Goal: Transaction & Acquisition: Book appointment/travel/reservation

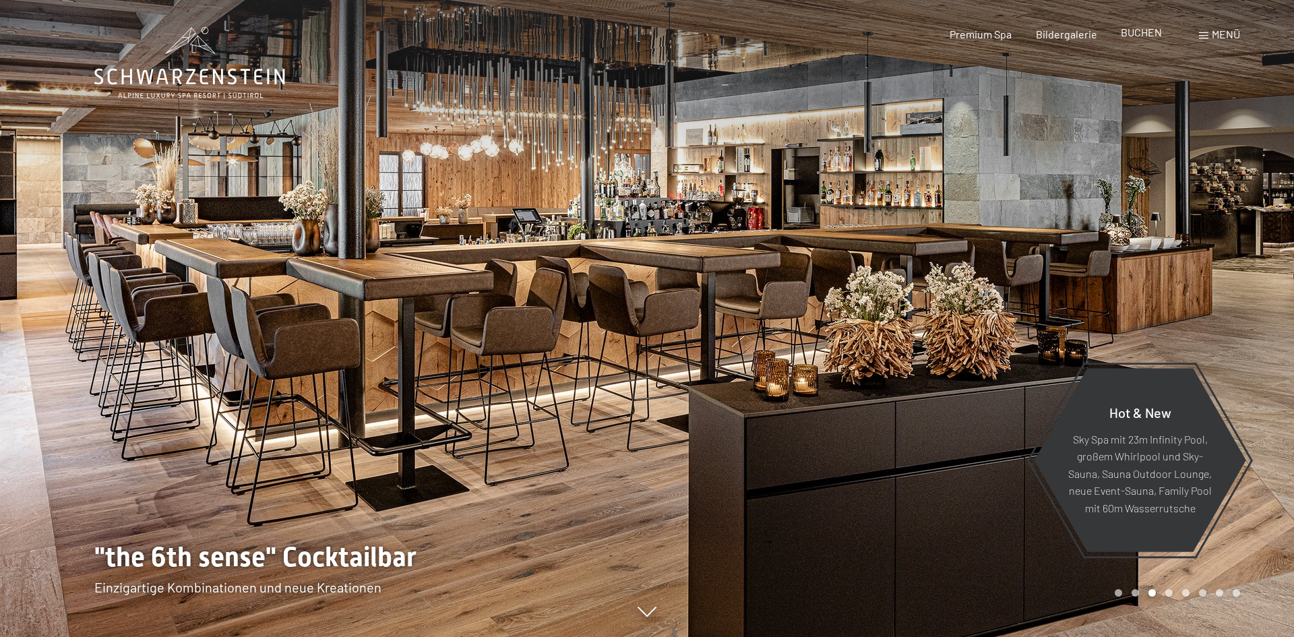
click at [1146, 36] on span "BUCHEN" at bounding box center [1141, 32] width 41 height 13
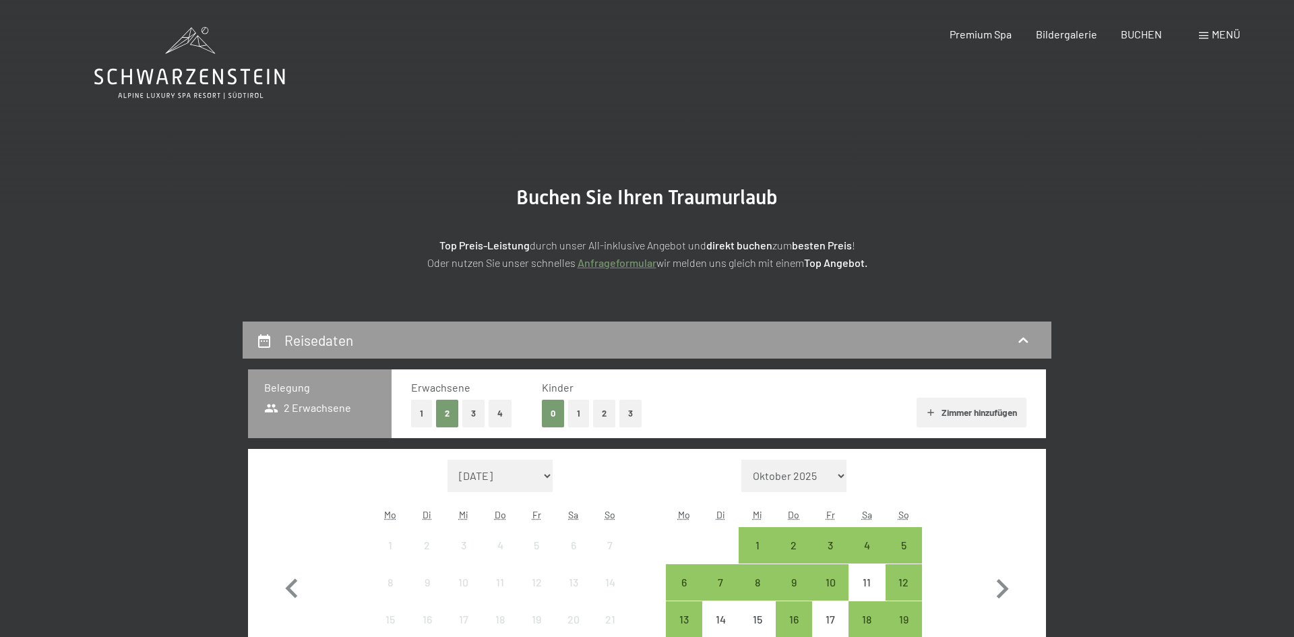
click at [629, 415] on button "3" at bounding box center [630, 414] width 22 height 28
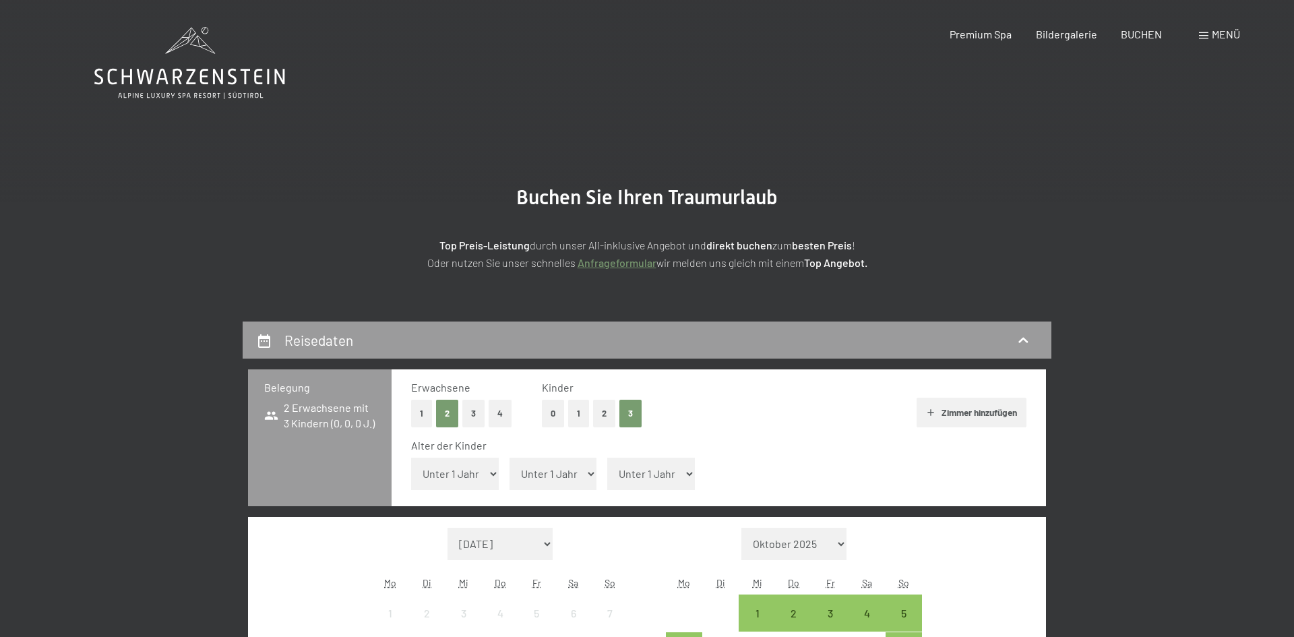
click at [462, 474] on select "Unter 1 Jahr 1 Jahr 2 Jahre 3 Jahre 4 Jahre 5 Jahre 6 Jahre 7 Jahre 8 Jahre 9 J…" at bounding box center [455, 474] width 88 height 32
select select "10"
click at [411, 458] on select "Unter 1 Jahr 1 Jahr 2 Jahre 3 Jahre 4 Jahre 5 Jahre 6 Jahre 7 Jahre 8 Jahre 9 J…" at bounding box center [455, 474] width 88 height 32
click at [574, 472] on select "Unter 1 Jahr 1 Jahr 2 Jahre 3 Jahre 4 Jahre 5 Jahre 6 Jahre 7 Jahre 8 Jahre 9 J…" at bounding box center [553, 474] width 88 height 32
select select "15"
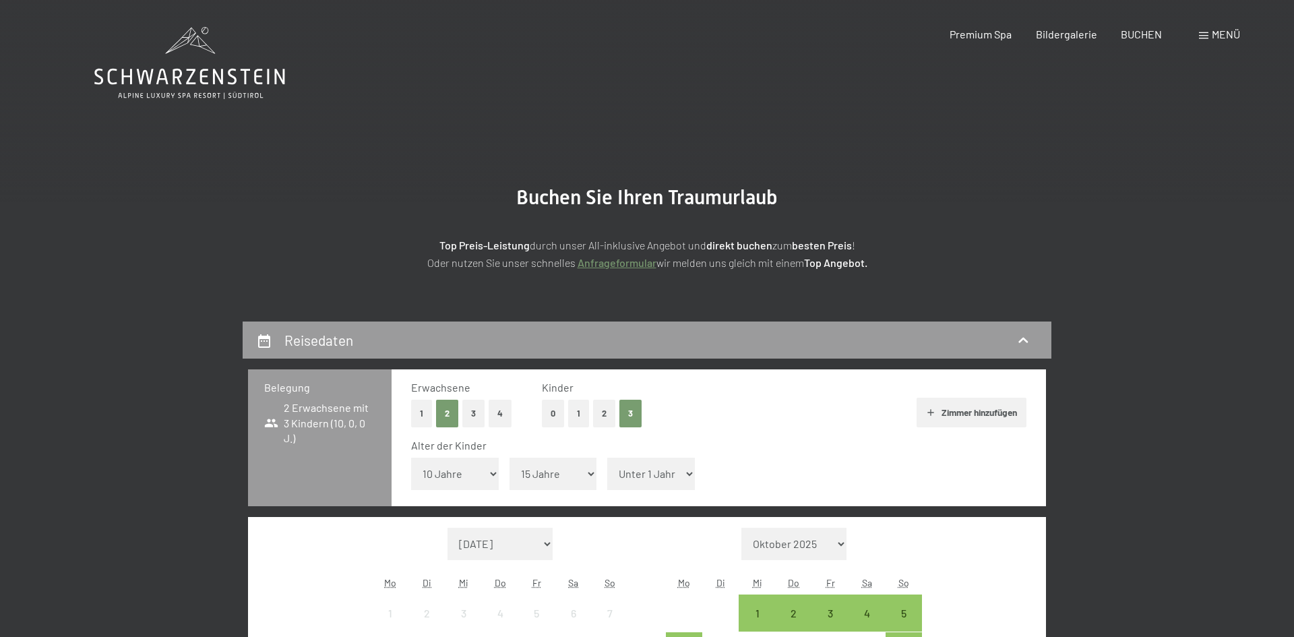
click at [509, 458] on select "Unter 1 Jahr 1 Jahr 2 Jahre 3 Jahre 4 Jahre 5 Jahre 6 Jahre 7 Jahre 8 Jahre 9 J…" at bounding box center [553, 474] width 88 height 32
click at [677, 472] on select "Unter 1 Jahr 1 Jahr 2 Jahre 3 Jahre 4 Jahre 5 Jahre 6 Jahre 7 Jahre 8 Jahre 9 J…" at bounding box center [651, 474] width 88 height 32
click at [607, 458] on select "Unter 1 Jahr 1 Jahr 2 Jahre 3 Jahre 4 Jahre 5 Jahre 6 Jahre 7 Jahre 8 Jahre 9 J…" at bounding box center [651, 474] width 88 height 32
select select "17"
click at [546, 541] on select "[DATE] [DATE] [DATE] [DATE] [DATE] [DATE] [PERSON_NAME][DATE] [DATE] [DATE] [DA…" at bounding box center [499, 544] width 105 height 32
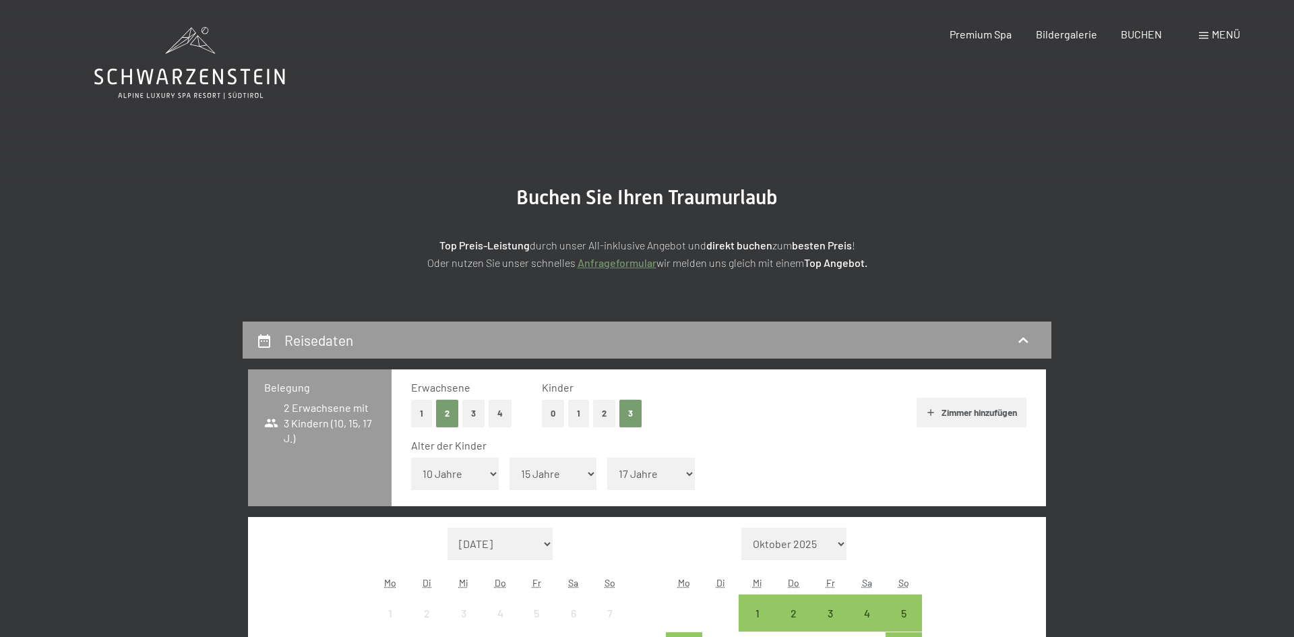
select select "[DATE]"
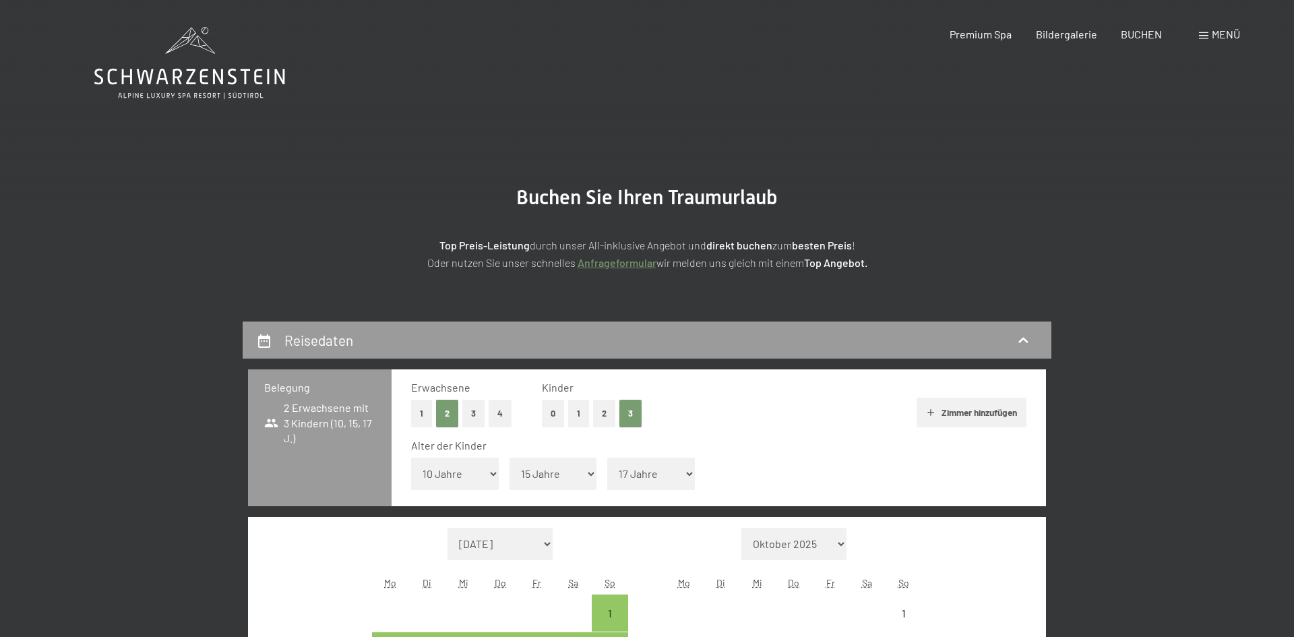
select select "[DATE]"
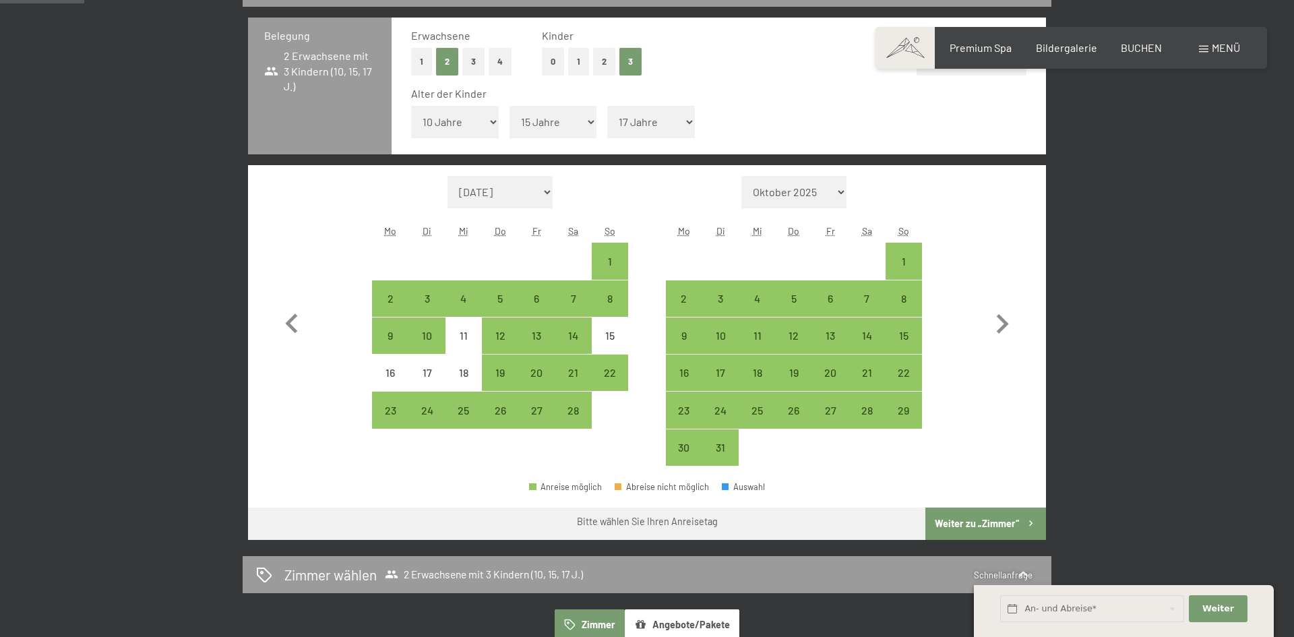
scroll to position [377, 0]
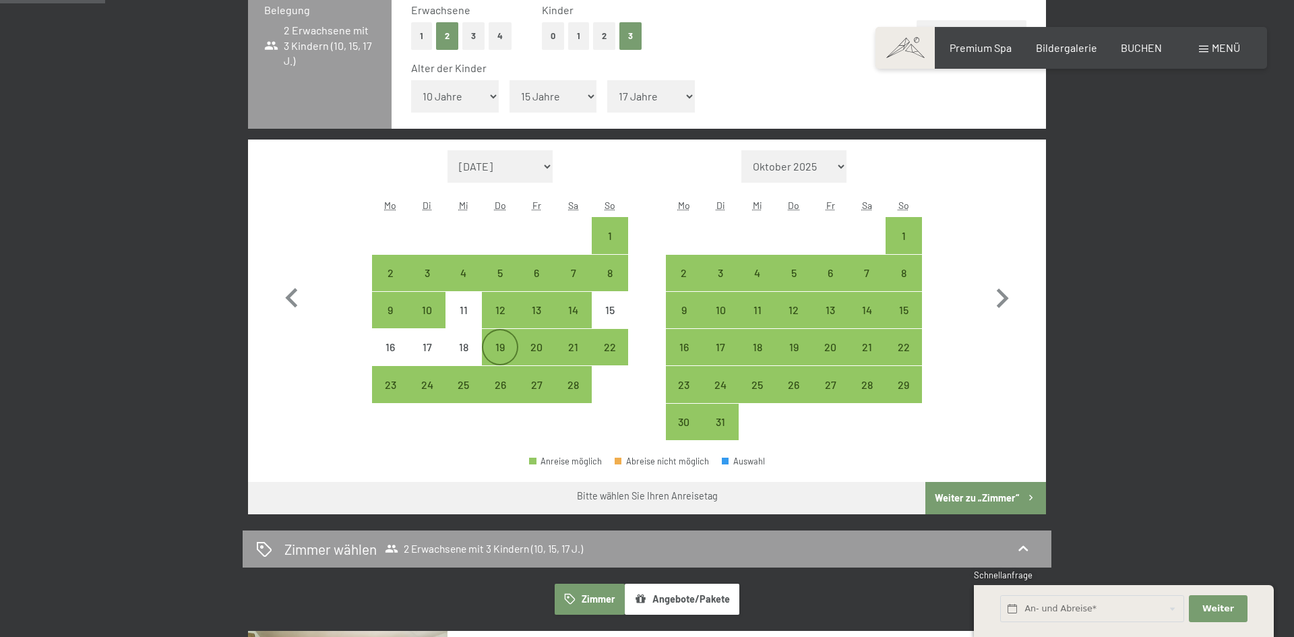
click at [499, 353] on div "19" at bounding box center [500, 359] width 34 height 34
select select "[DATE]"
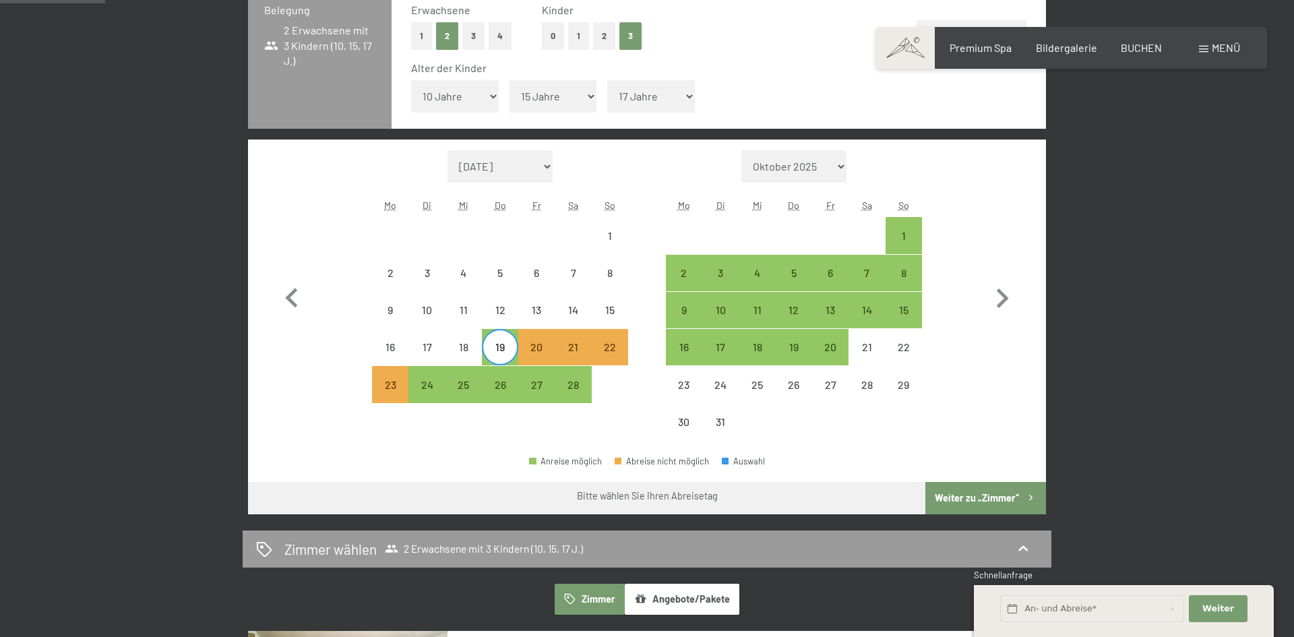
click at [970, 499] on button "Weiter zu „Zimmer“" at bounding box center [985, 498] width 121 height 32
select select "[DATE]"
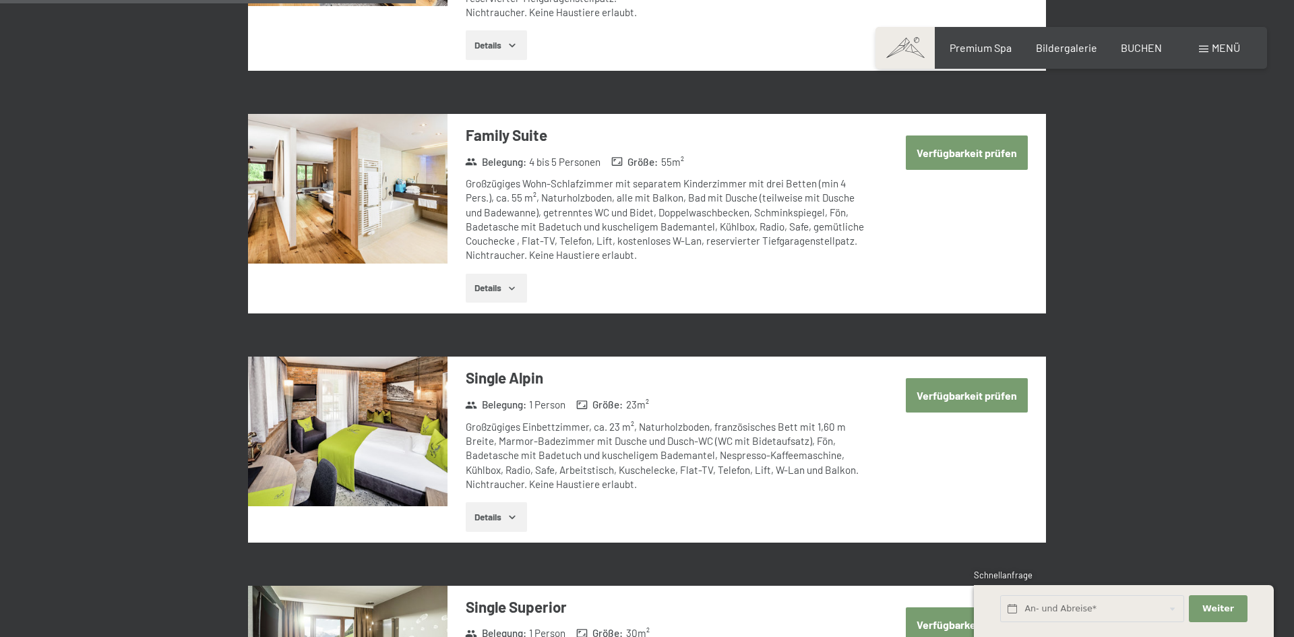
scroll to position [1321, 0]
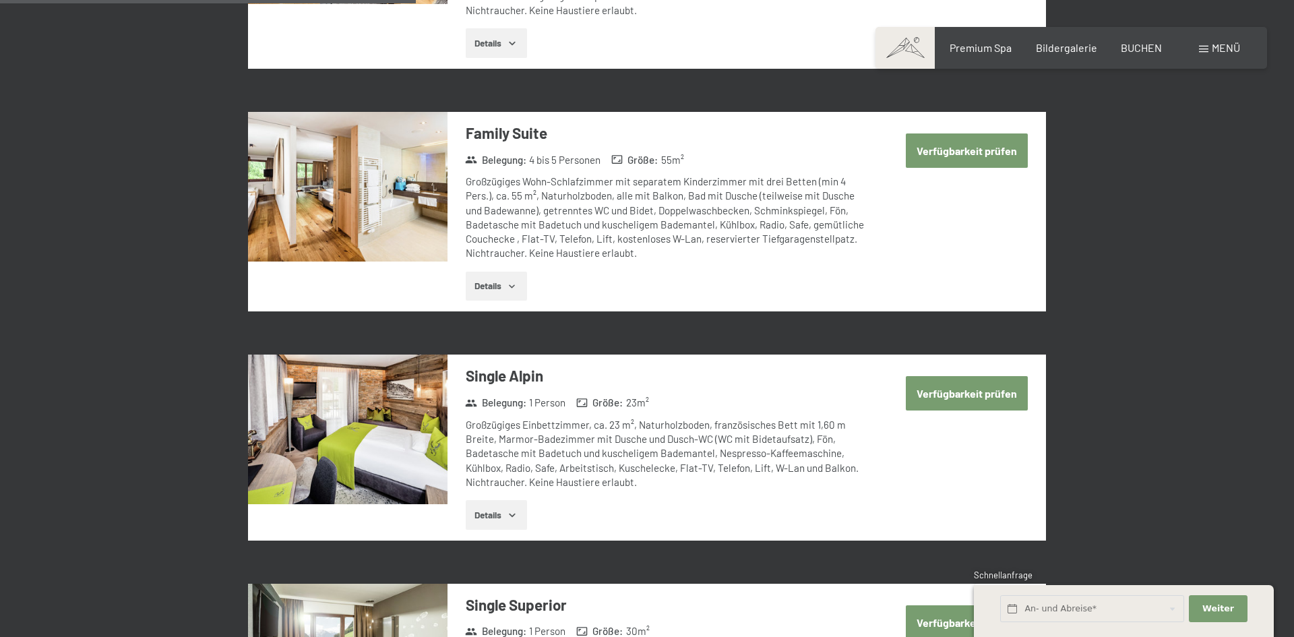
click at [939, 138] on button "Verfügbarkeit prüfen" at bounding box center [967, 150] width 122 height 34
select select "10"
select select "15"
select select "17"
select select "[DATE]"
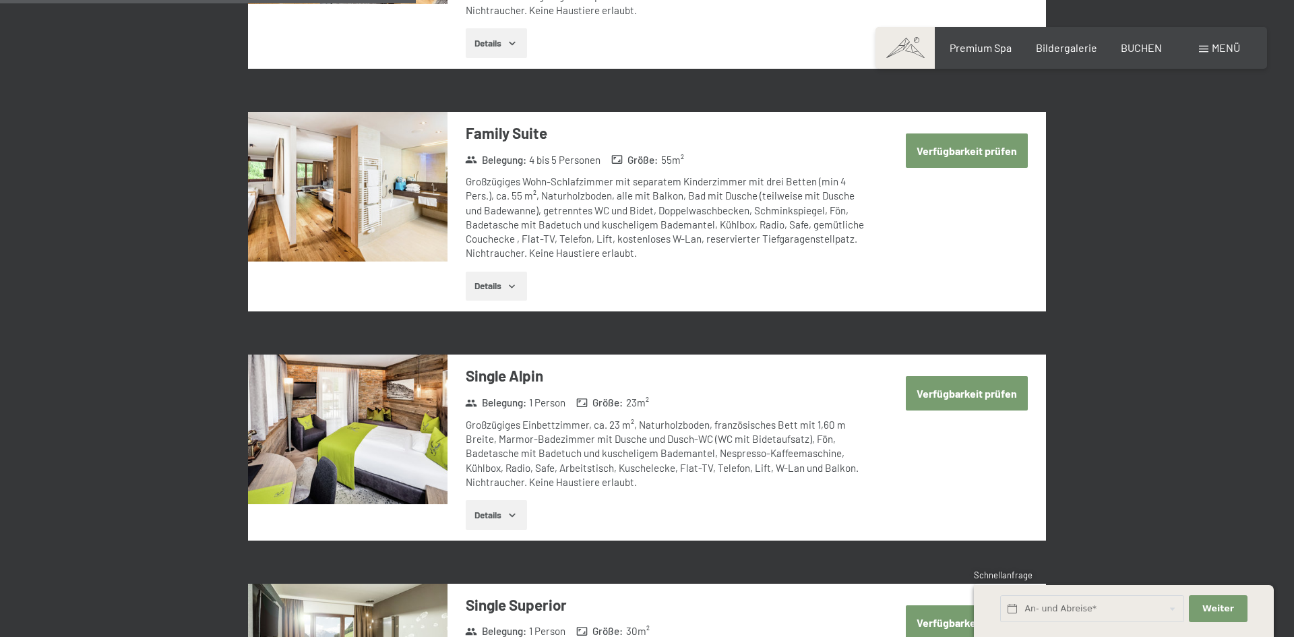
select select "[DATE]"
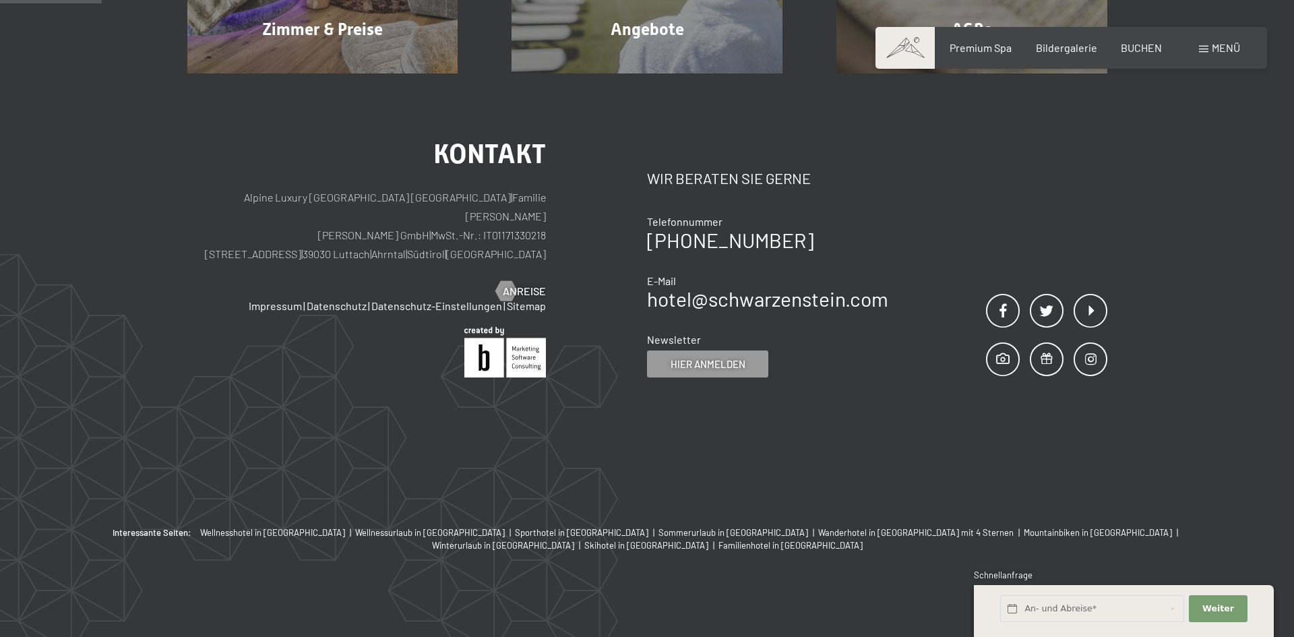
scroll to position [321, 0]
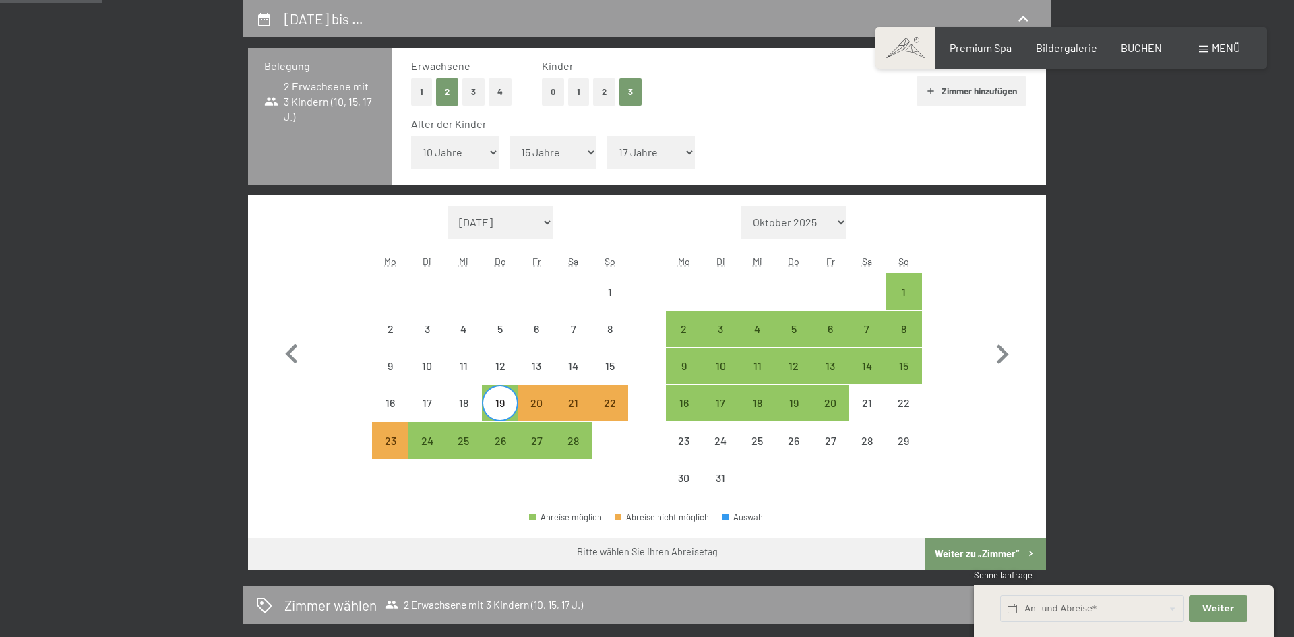
click at [958, 562] on button "Weiter zu „Zimmer“" at bounding box center [985, 554] width 121 height 32
select select "[DATE]"
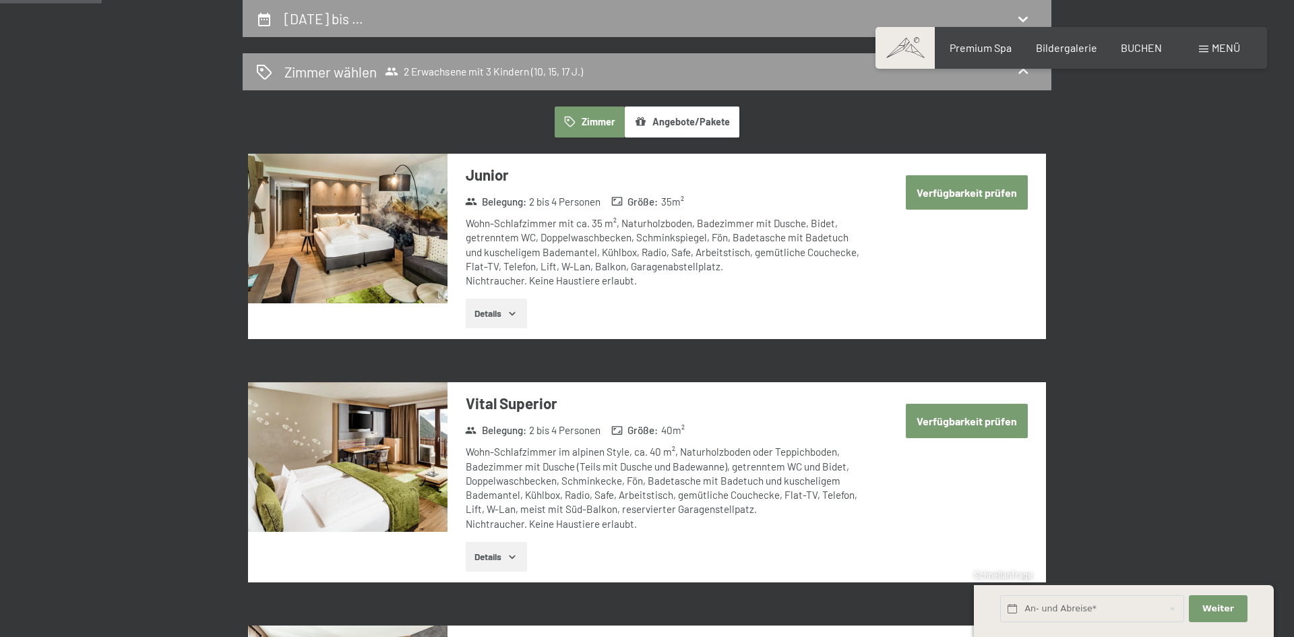
click at [958, 562] on div "Vital Superior Belegung : 2 bis 4 Personen Größe : 40 m² Wohn-Schlafzimmer im a…" at bounding box center [647, 482] width 798 height 200
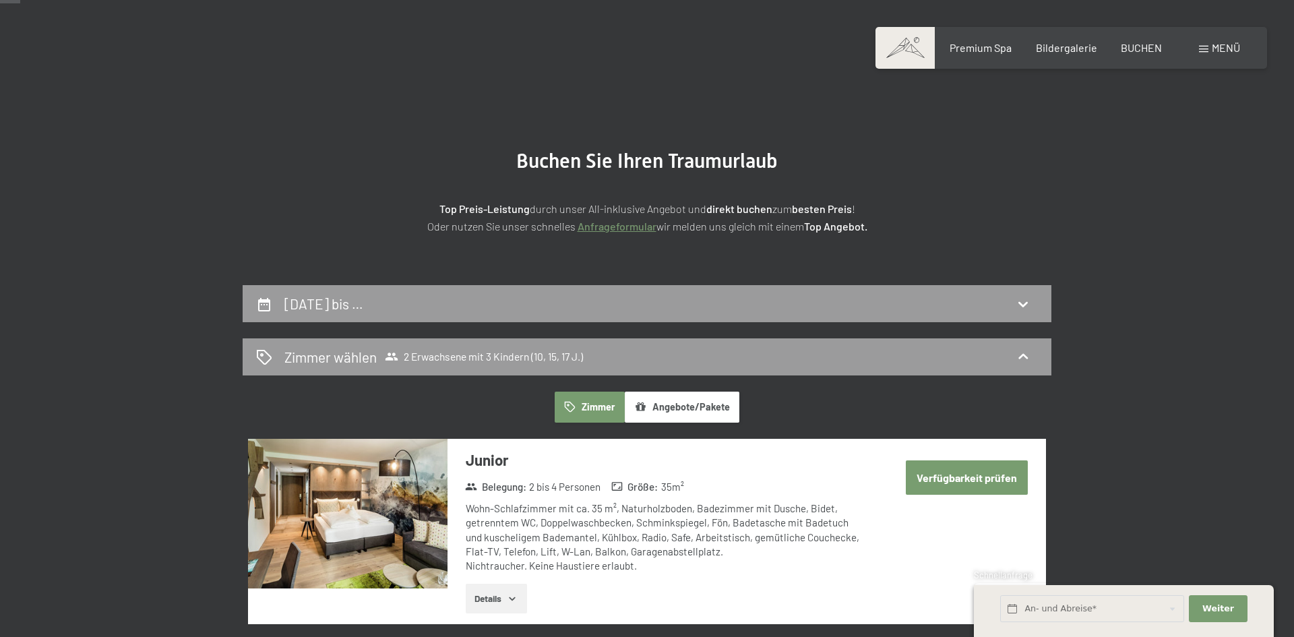
scroll to position [0, 0]
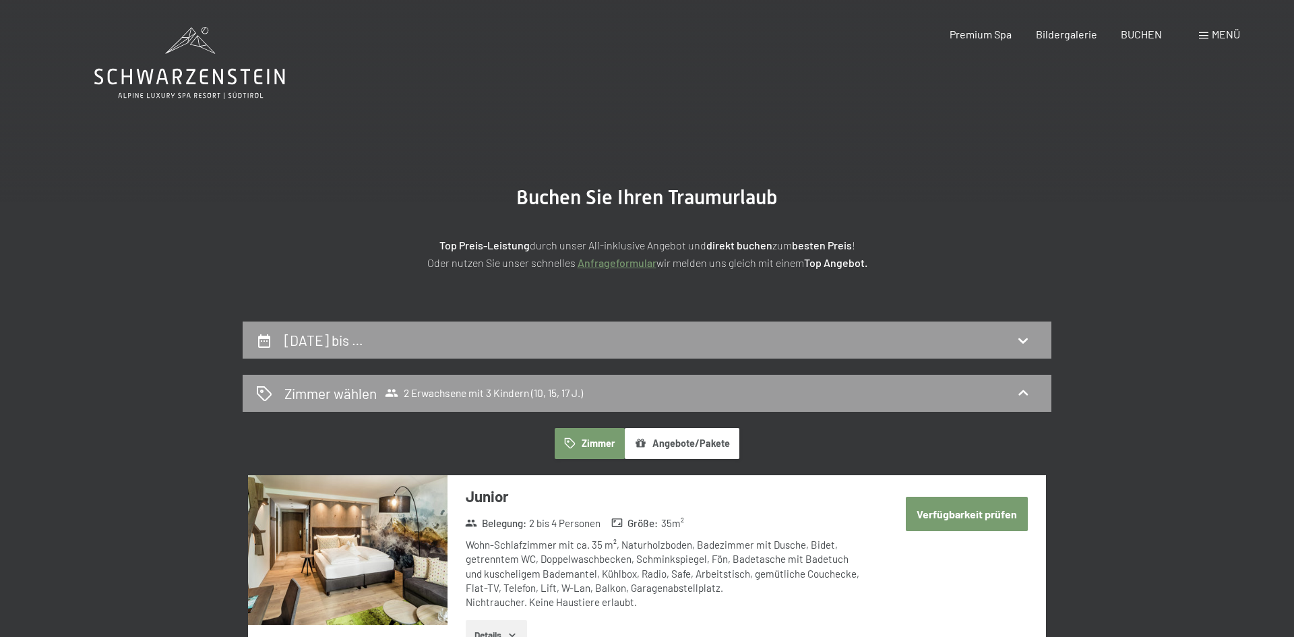
click at [594, 440] on button "Zimmer" at bounding box center [590, 443] width 70 height 31
click at [259, 340] on icon at bounding box center [264, 340] width 12 height 13
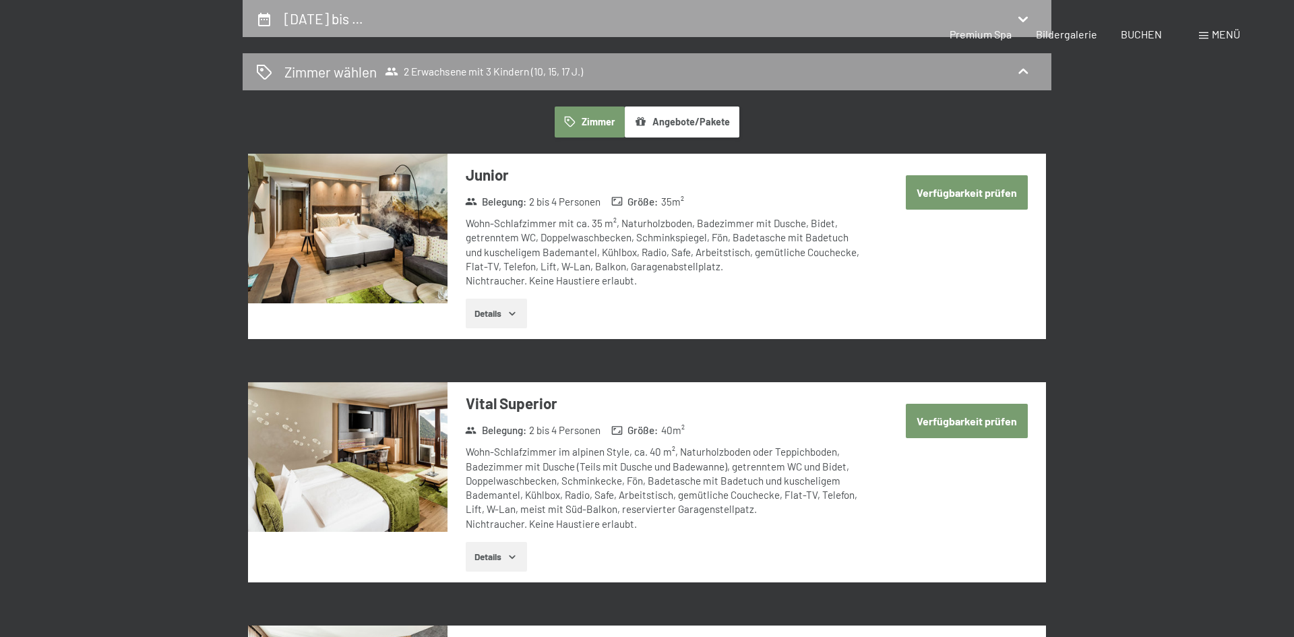
select select "10"
select select "15"
select select "17"
select select "[DATE]"
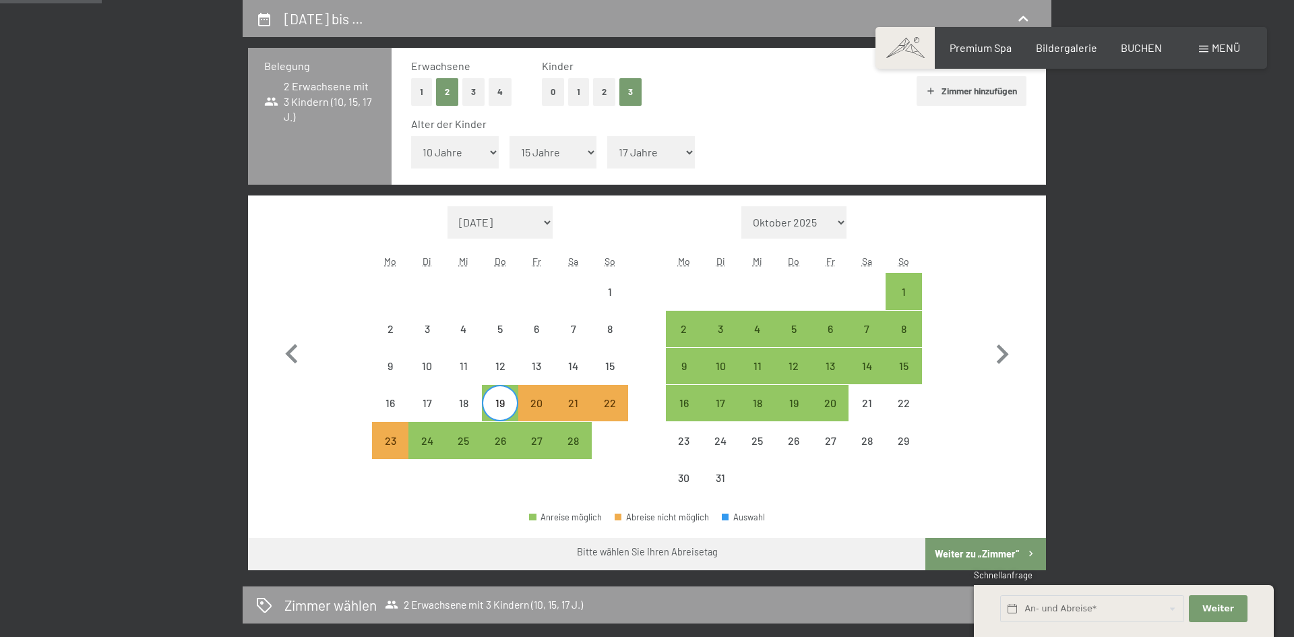
click at [508, 404] on div "19" at bounding box center [500, 415] width 34 height 34
select select "[DATE]"
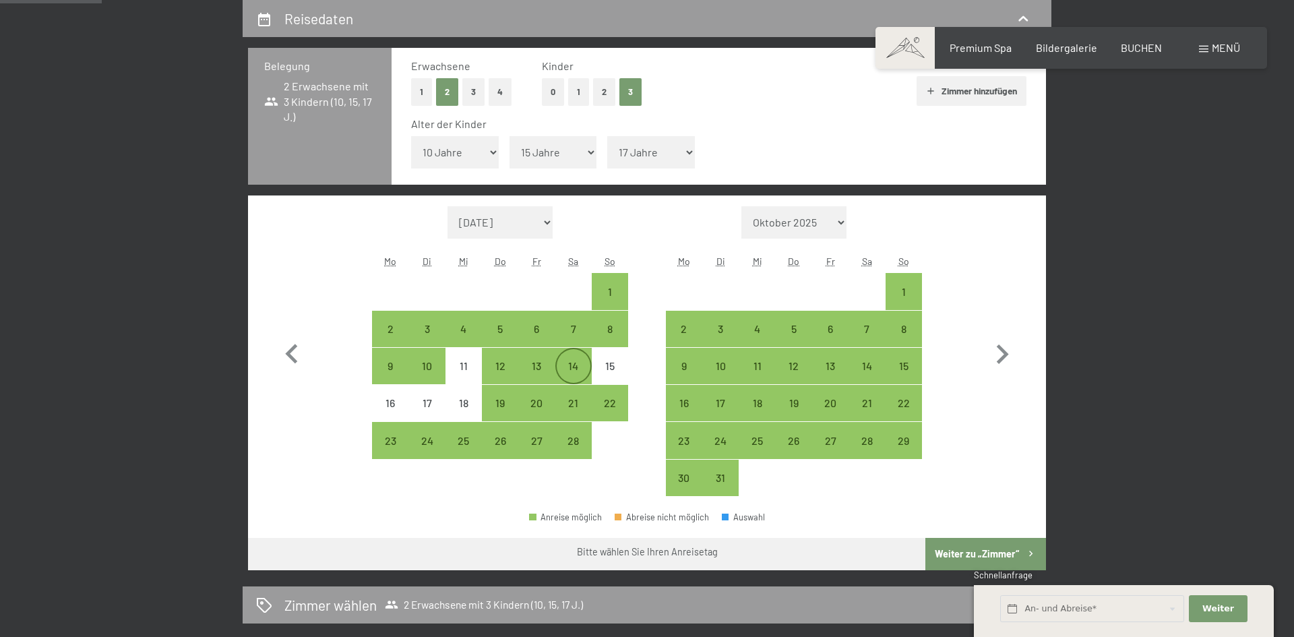
click at [578, 371] on div "14" at bounding box center [574, 377] width 34 height 34
select select "[DATE]"
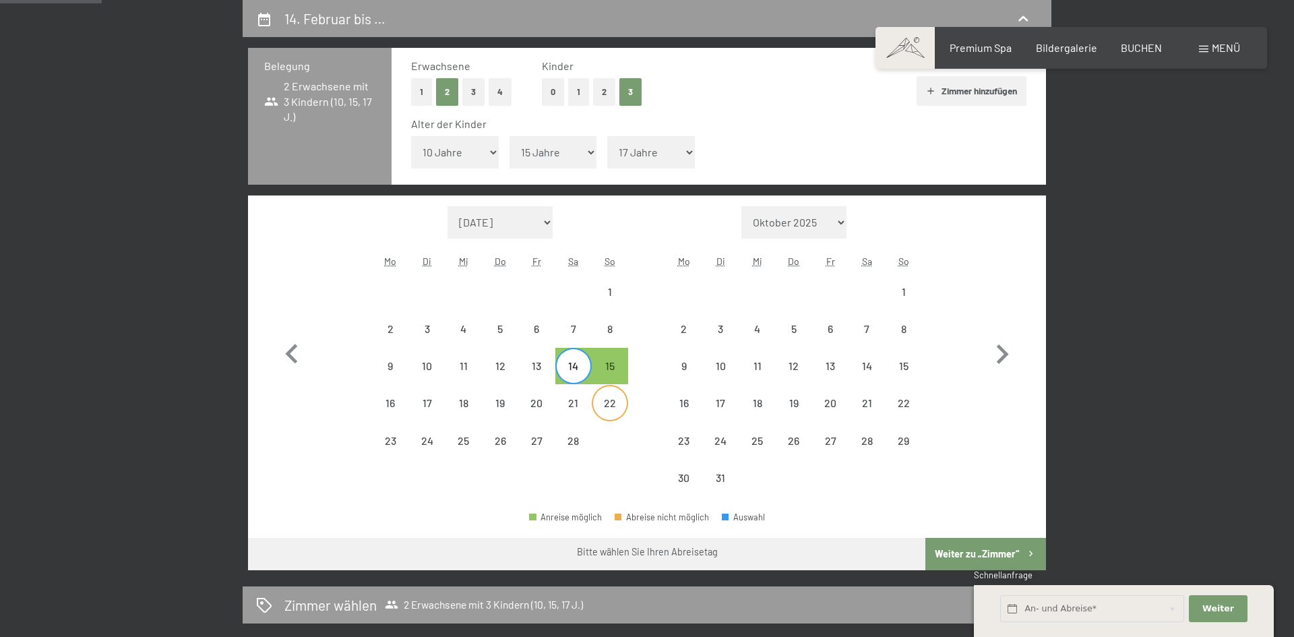
click at [604, 407] on div "22" at bounding box center [610, 415] width 34 height 34
select select "[DATE]"
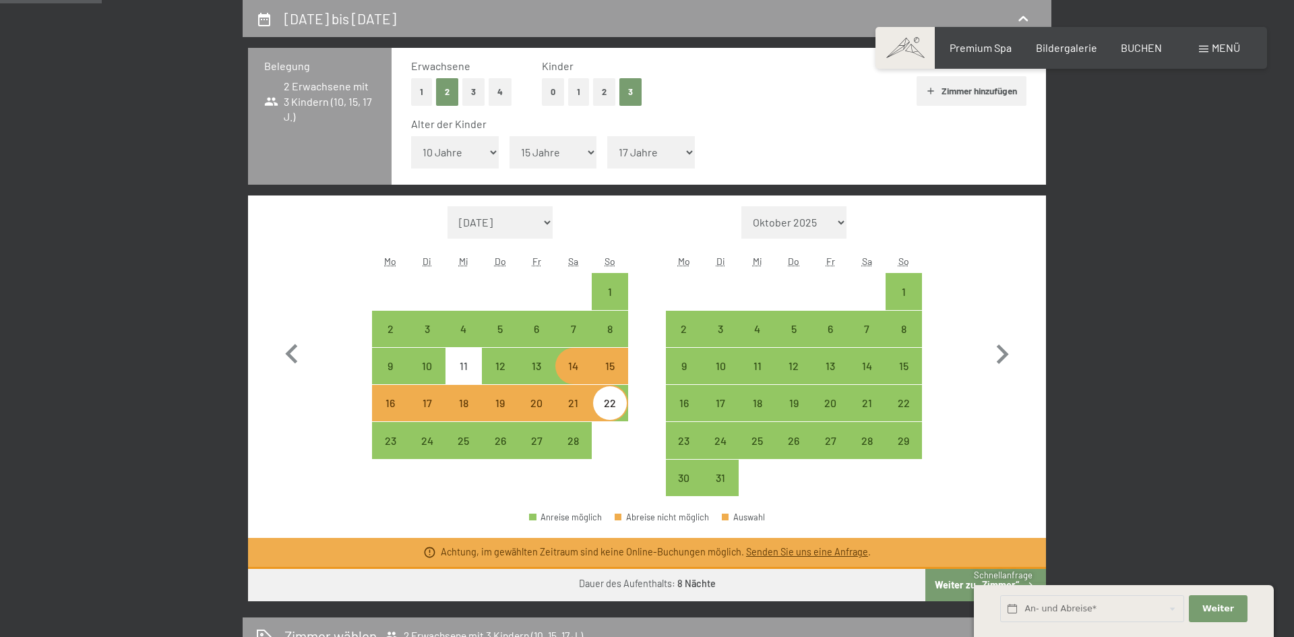
click at [567, 363] on span "Einwilligung Marketing*" at bounding box center [572, 357] width 111 height 13
click at [511, 363] on input "Einwilligung Marketing*" at bounding box center [503, 357] width 13 height 13
checkbox input "false"
click at [573, 89] on button "1" at bounding box center [578, 92] width 21 height 28
select select "0"
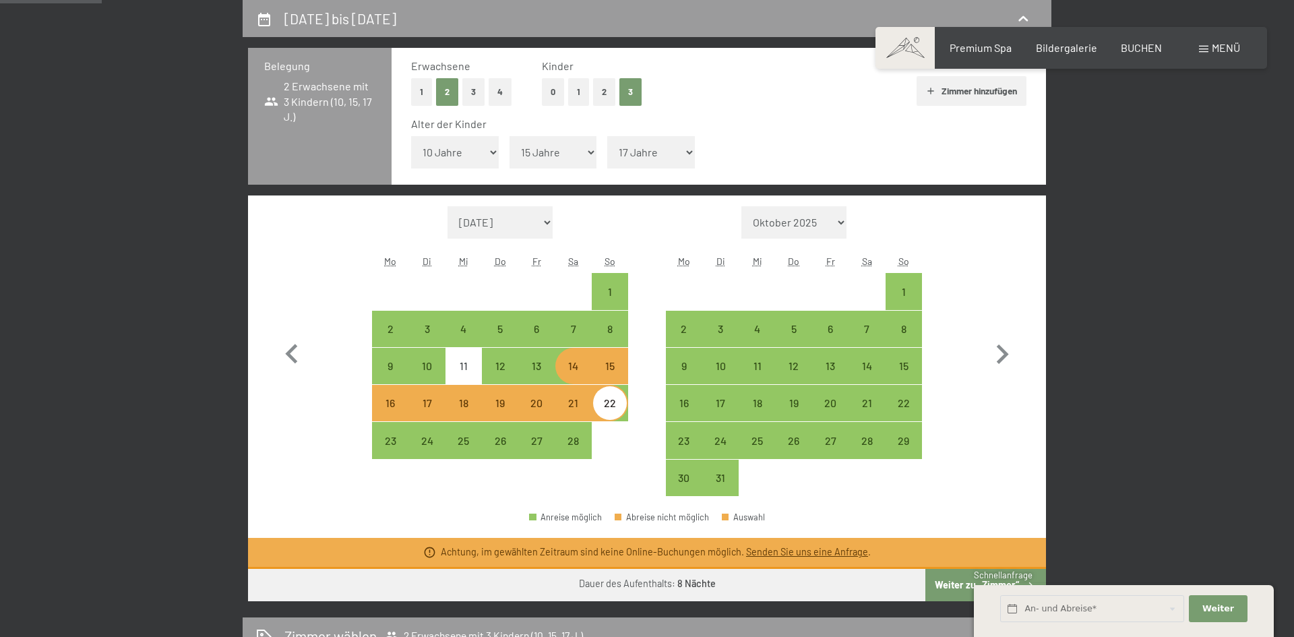
select select "[DATE]"
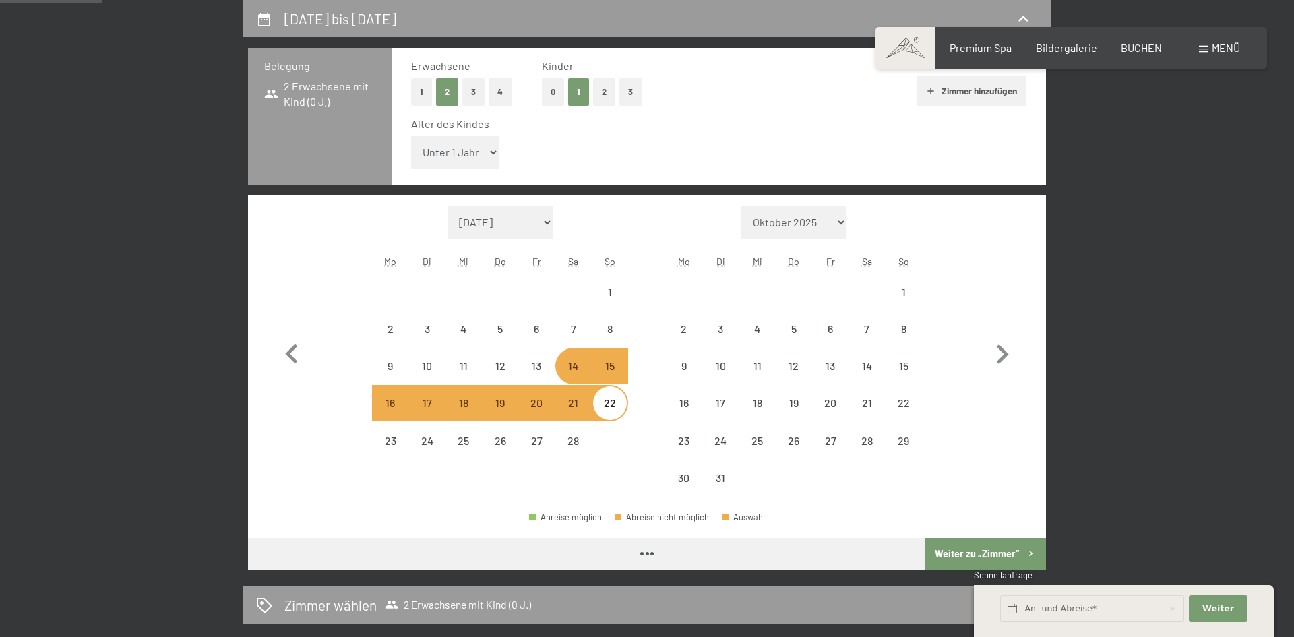
select select "[DATE]"
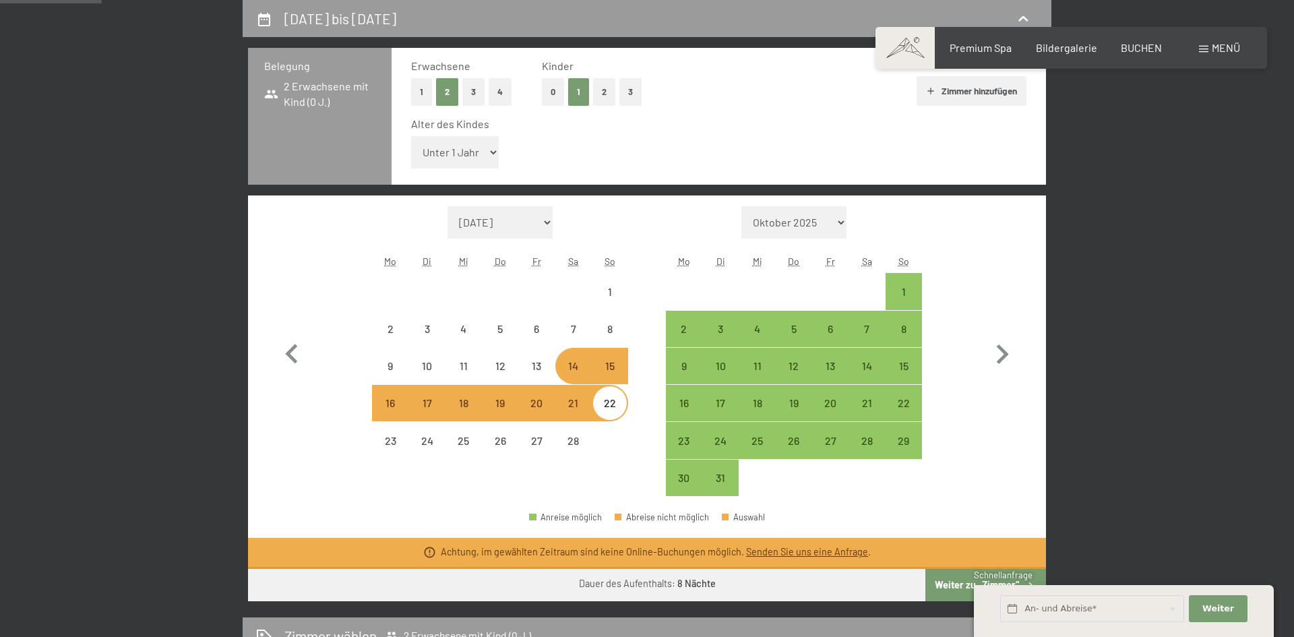
select select "[DATE]"
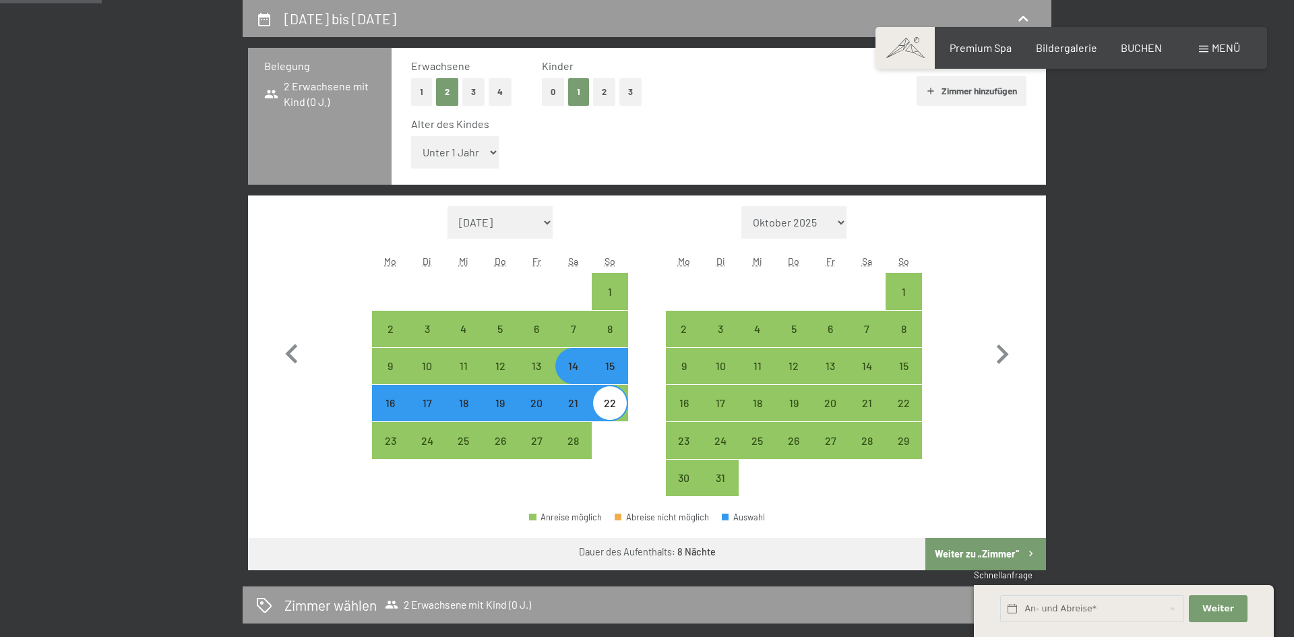
click at [480, 145] on select "Unter 1 Jahr 1 Jahr 2 Jahre 3 Jahre 4 Jahre 5 Jahre 6 Jahre 7 Jahre 8 Jahre 9 J…" at bounding box center [455, 152] width 88 height 32
select select "10"
click at [411, 136] on select "Unter 1 Jahr 1 Jahr 2 Jahre 3 Jahre 4 Jahre 5 Jahre 6 Jahre 7 Jahre 8 Jahre 9 J…" at bounding box center [455, 152] width 88 height 32
select select "[DATE]"
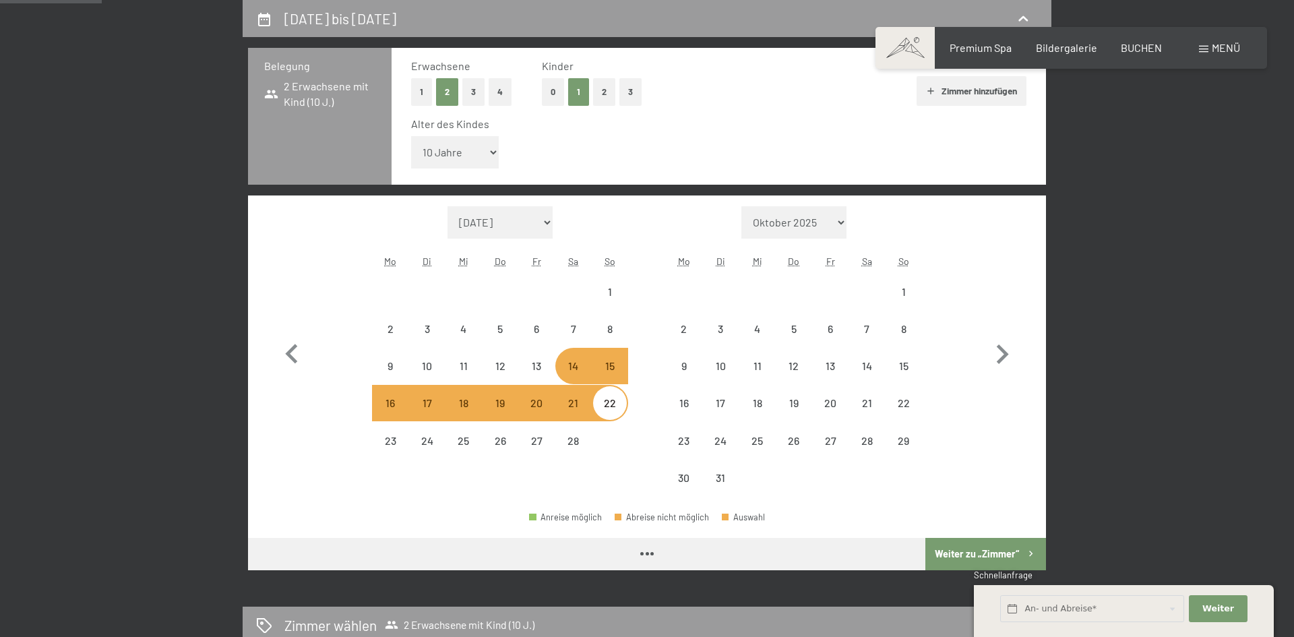
select select "[DATE]"
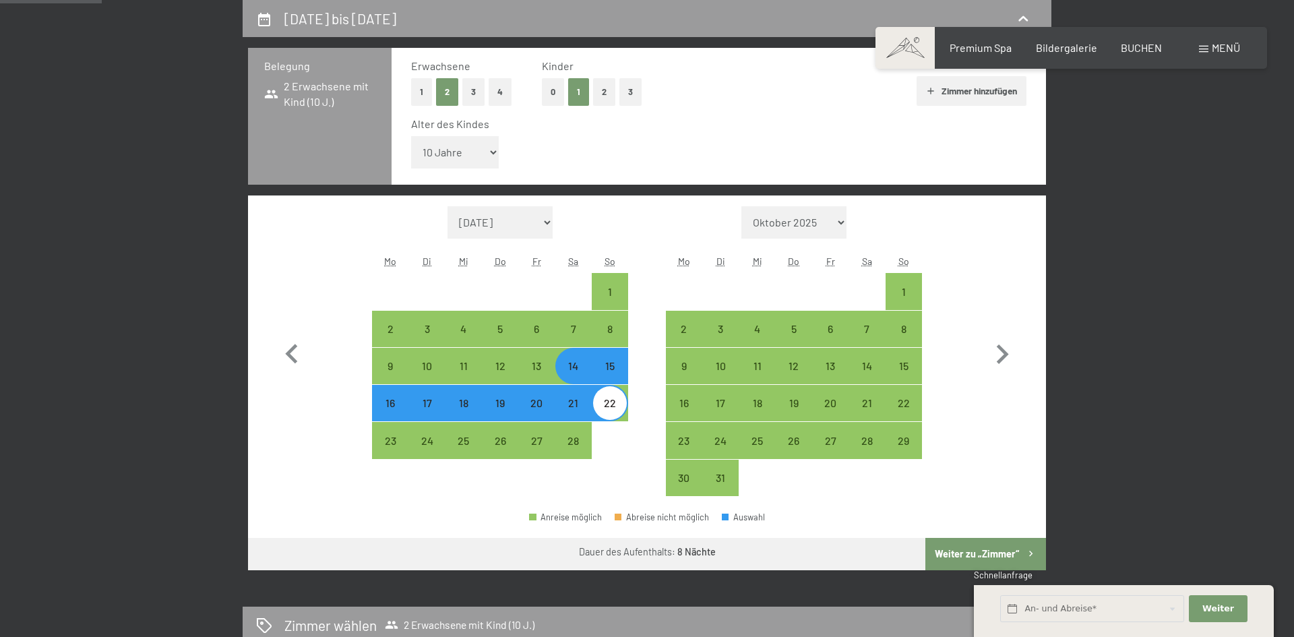
click at [1000, 88] on button "Zimmer hinzufügen" at bounding box center [971, 91] width 110 height 30
select select "[DATE]"
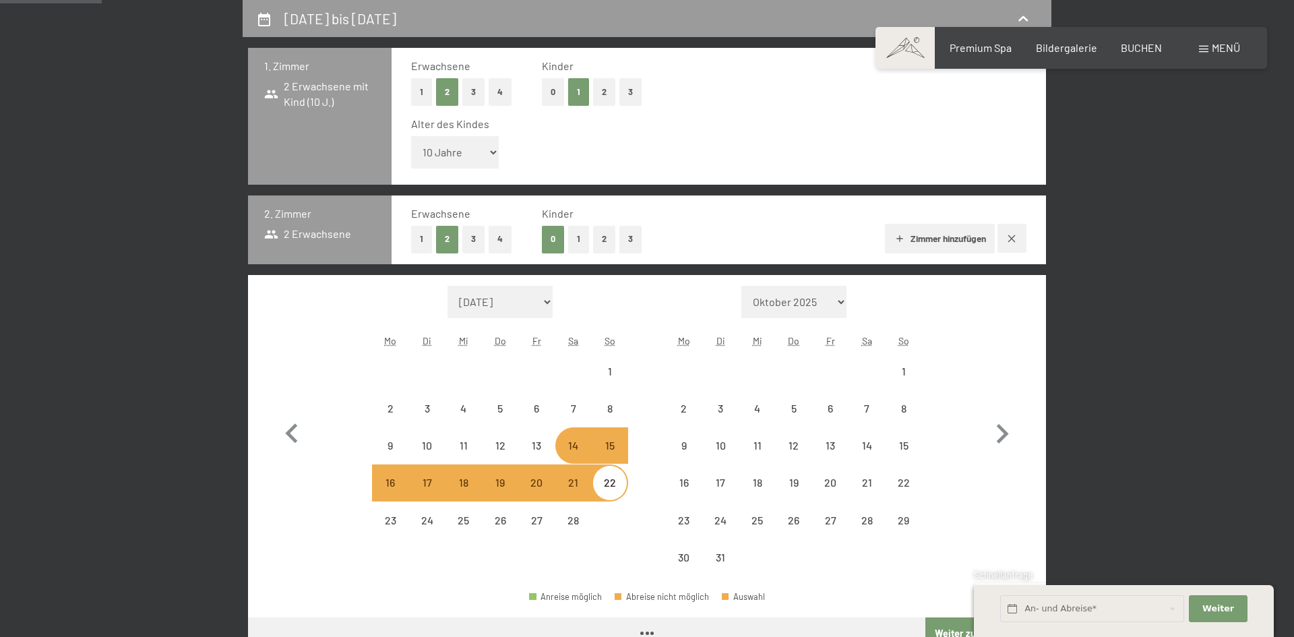
select select "[DATE]"
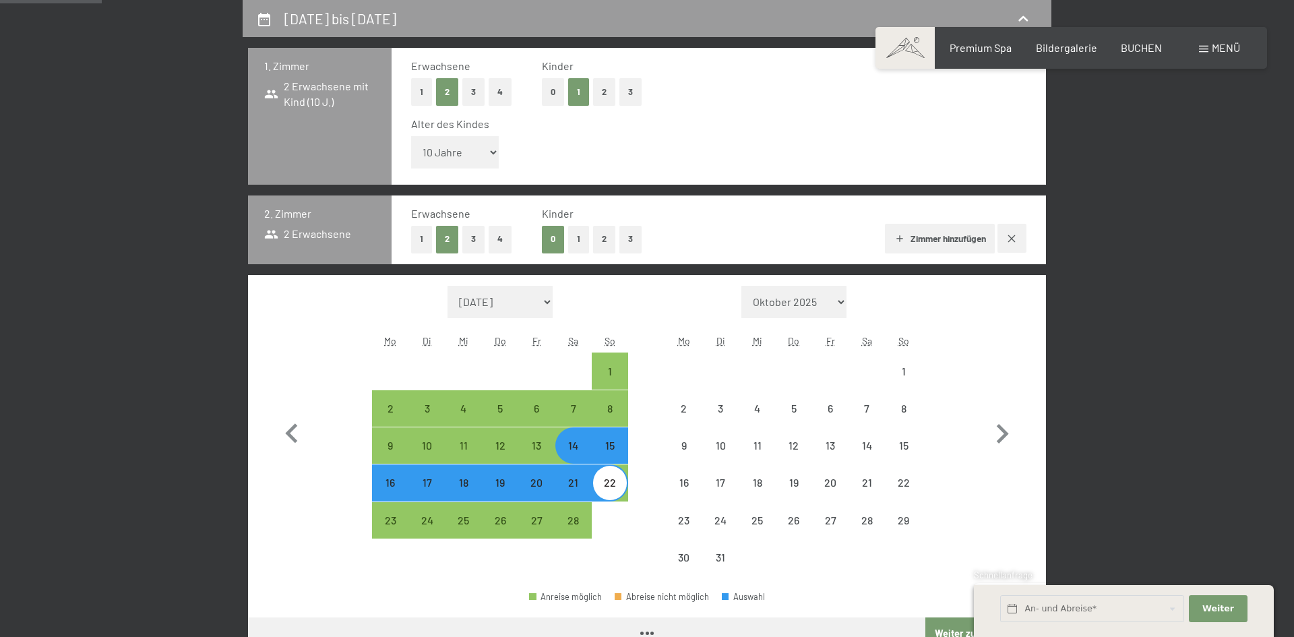
select select "[DATE]"
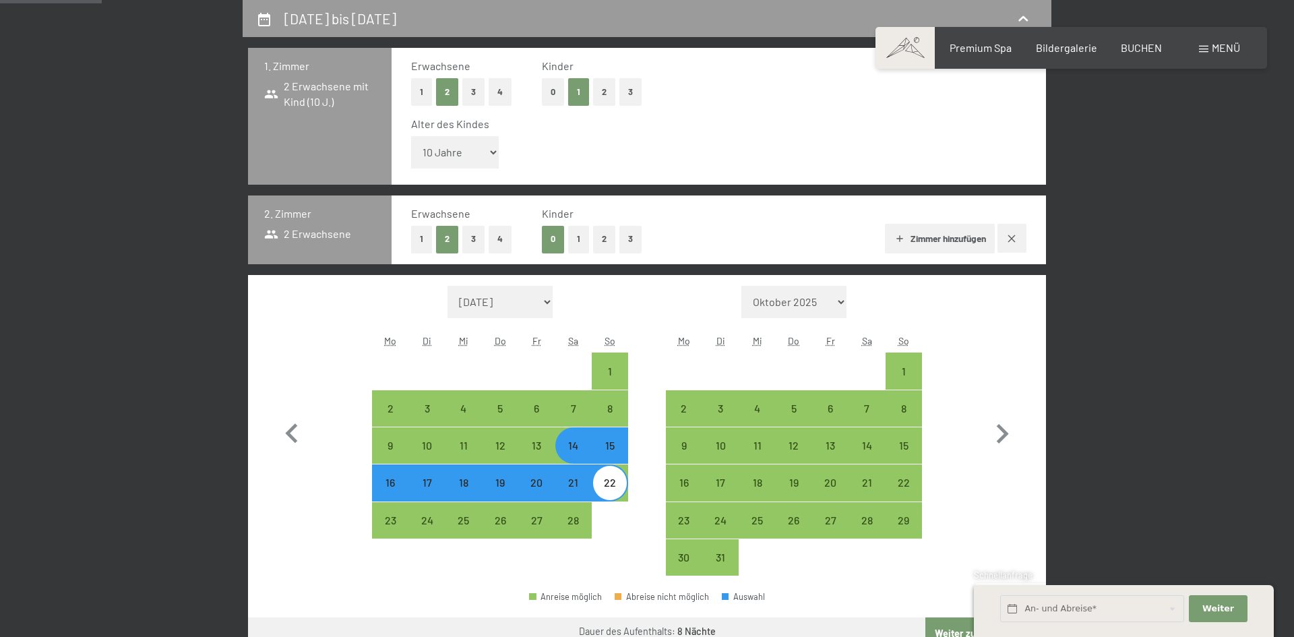
click at [420, 241] on button "1" at bounding box center [421, 240] width 21 height 28
select select "[DATE]"
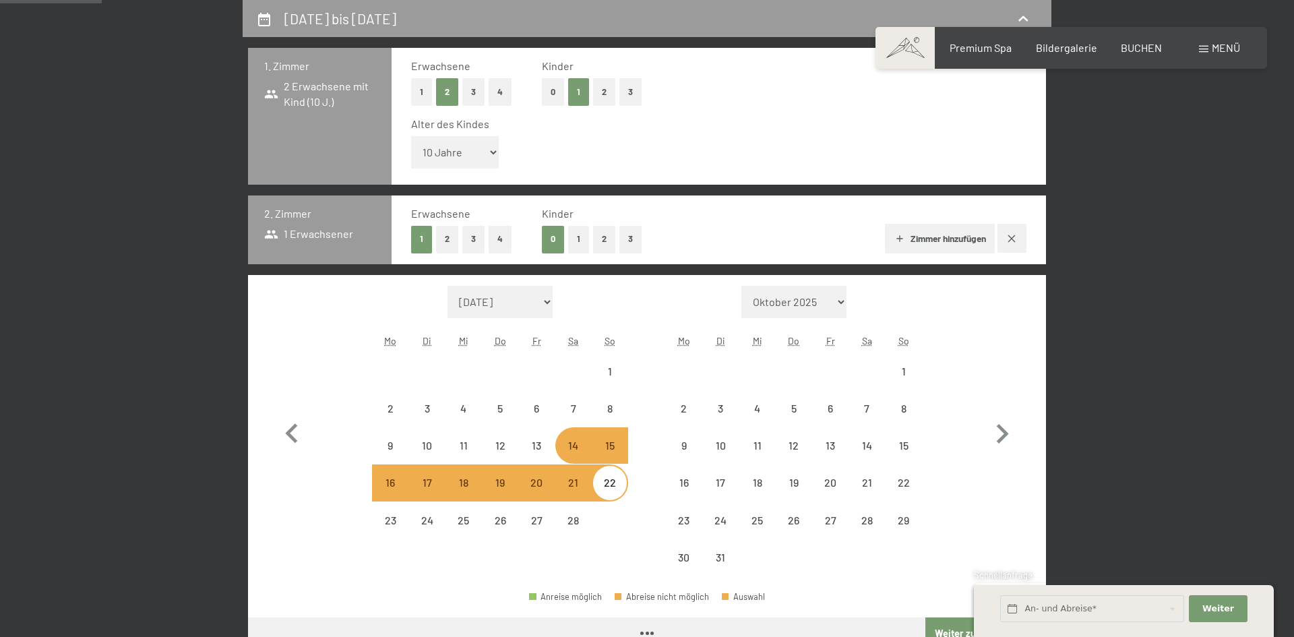
select select "[DATE]"
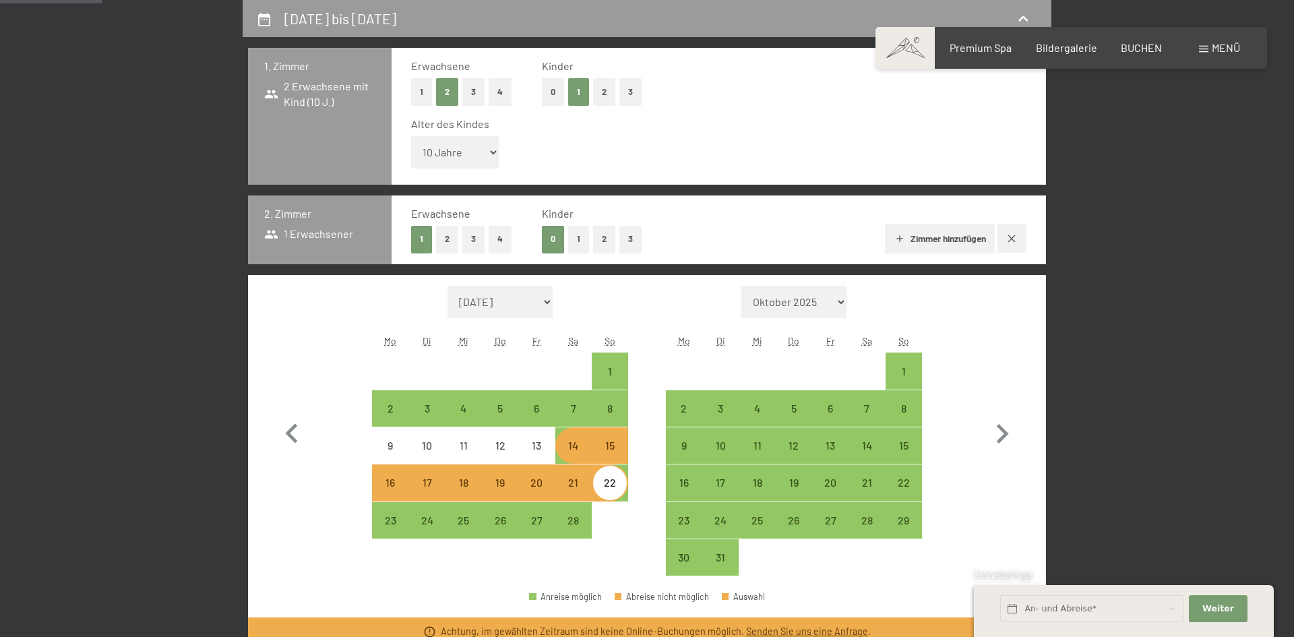
click at [601, 245] on button "2" at bounding box center [604, 240] width 22 height 28
select select "[DATE]"
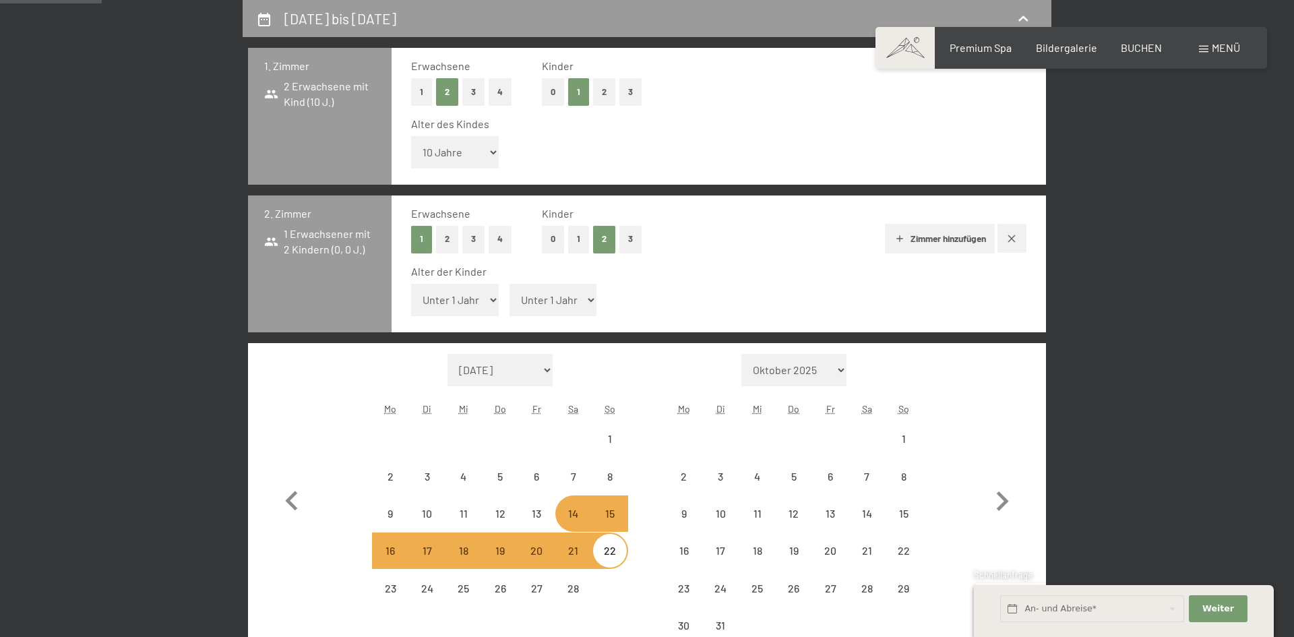
select select "[DATE]"
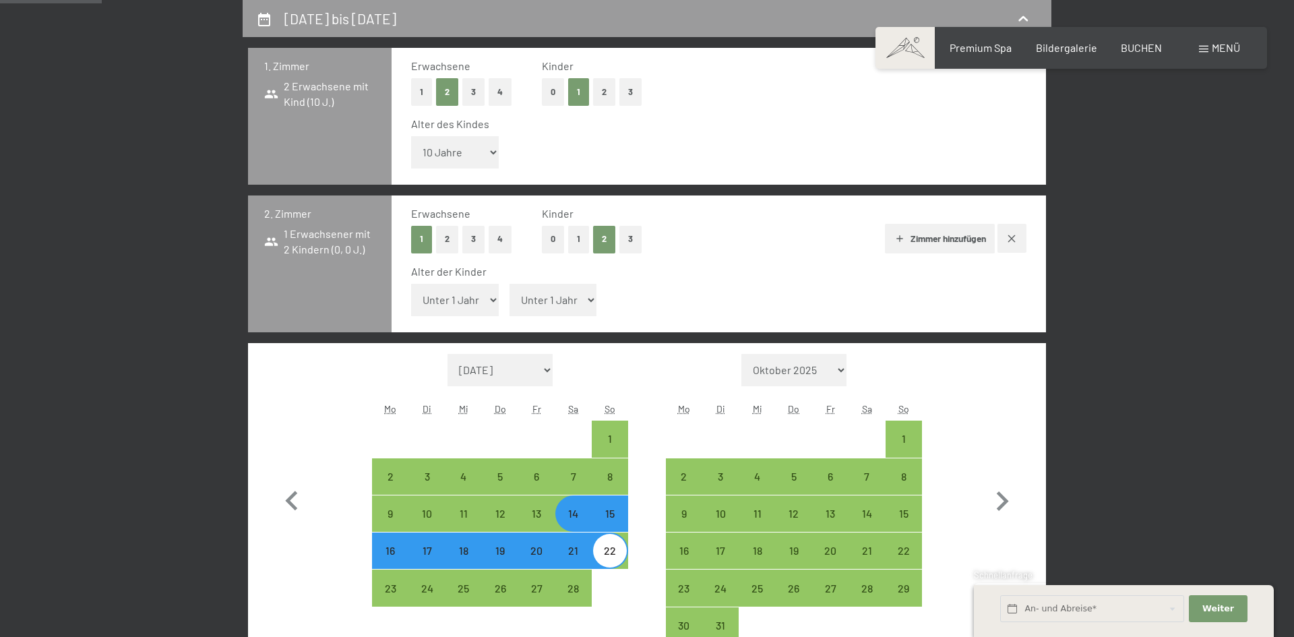
click at [585, 243] on button "1" at bounding box center [578, 240] width 21 height 28
select select "[DATE]"
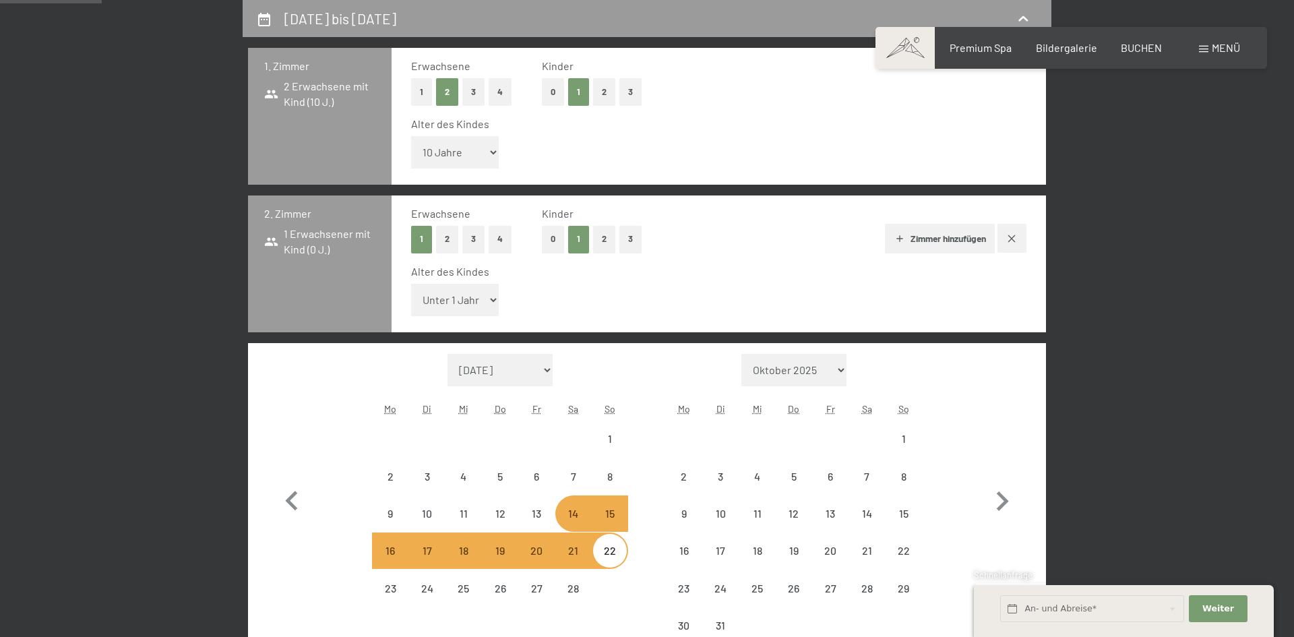
select select "[DATE]"
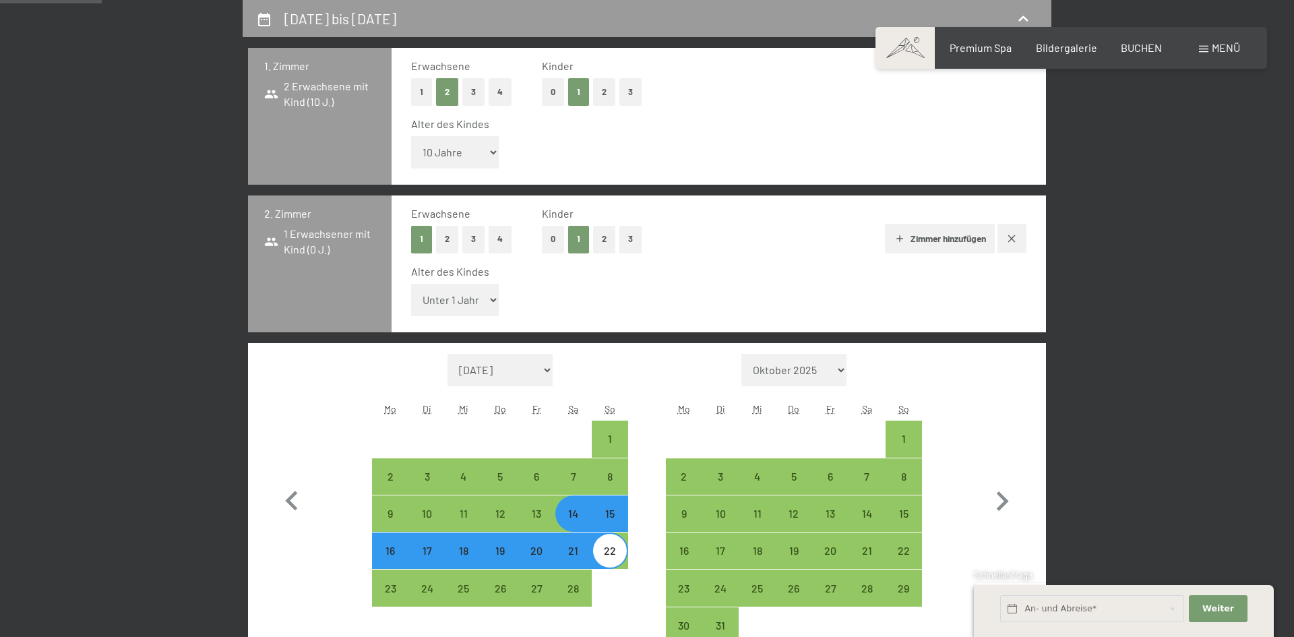
click at [470, 294] on select "Unter 1 Jahr 1 Jahr 2 Jahre 3 Jahre 4 Jahre 5 Jahre 6 Jahre 7 Jahre 8 Jahre 9 J…" at bounding box center [455, 300] width 88 height 32
select select "13"
click at [411, 284] on select "Unter 1 Jahr 1 Jahr 2 Jahre 3 Jahre 4 Jahre 5 Jahre 6 Jahre 7 Jahre 8 Jahre 9 J…" at bounding box center [455, 300] width 88 height 32
select select "[DATE]"
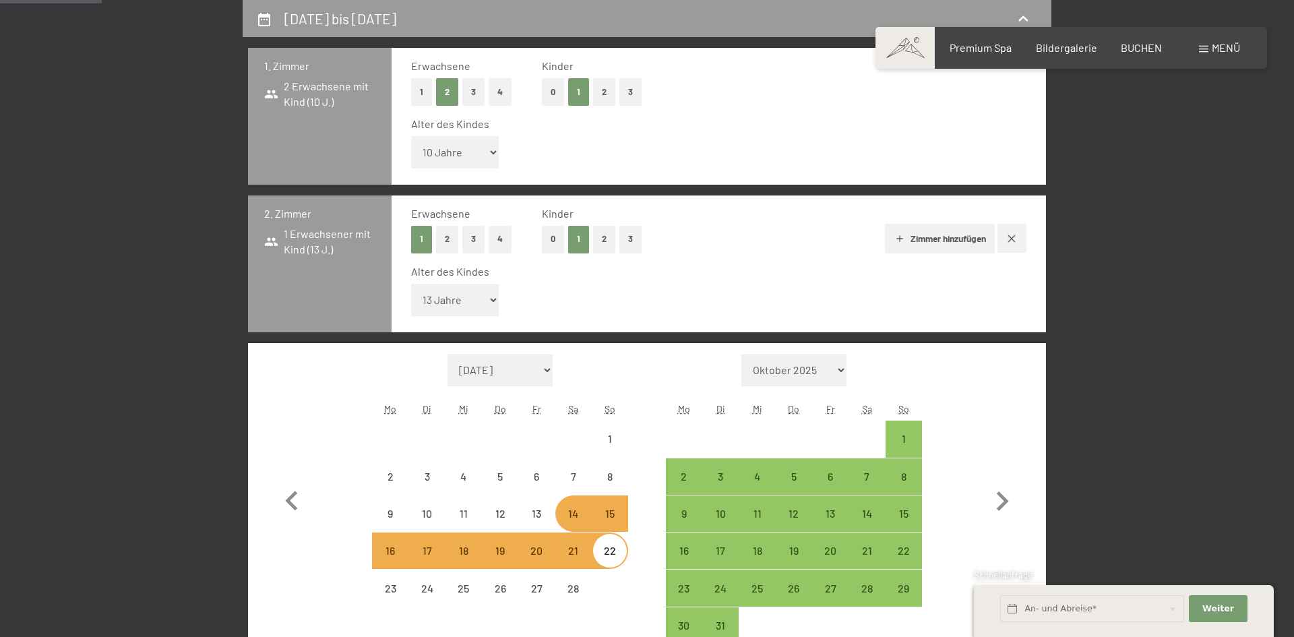
select select "[DATE]"
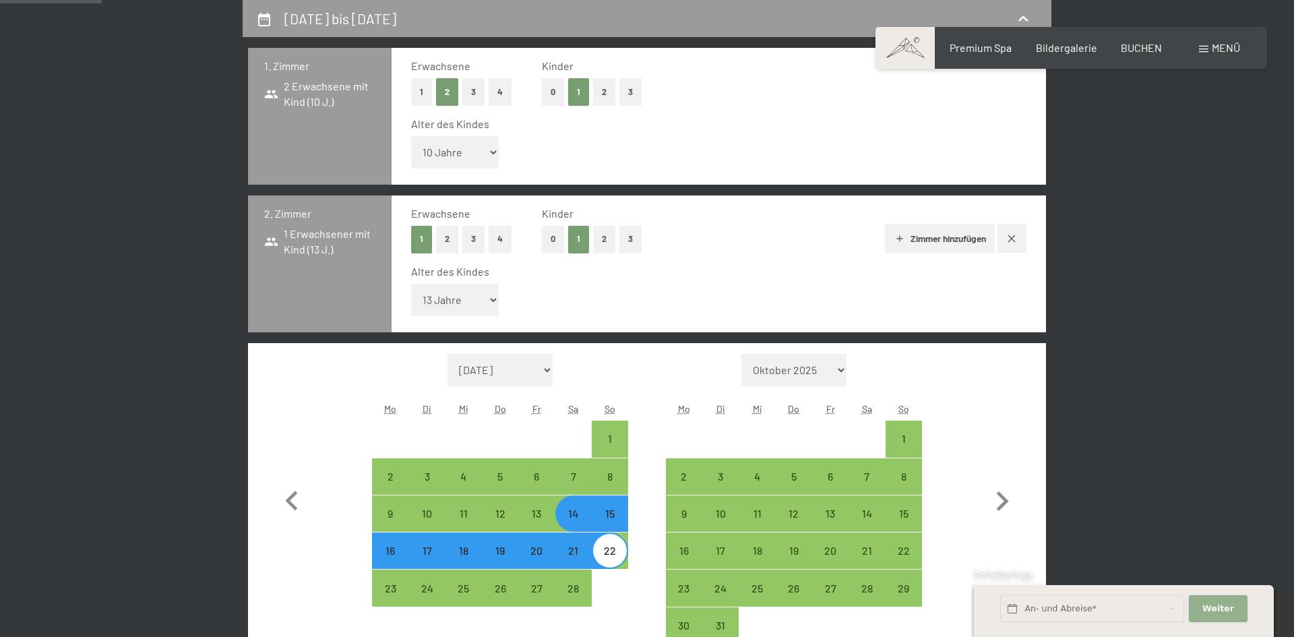
click at [1227, 607] on span "Weiter" at bounding box center [1218, 608] width 32 height 12
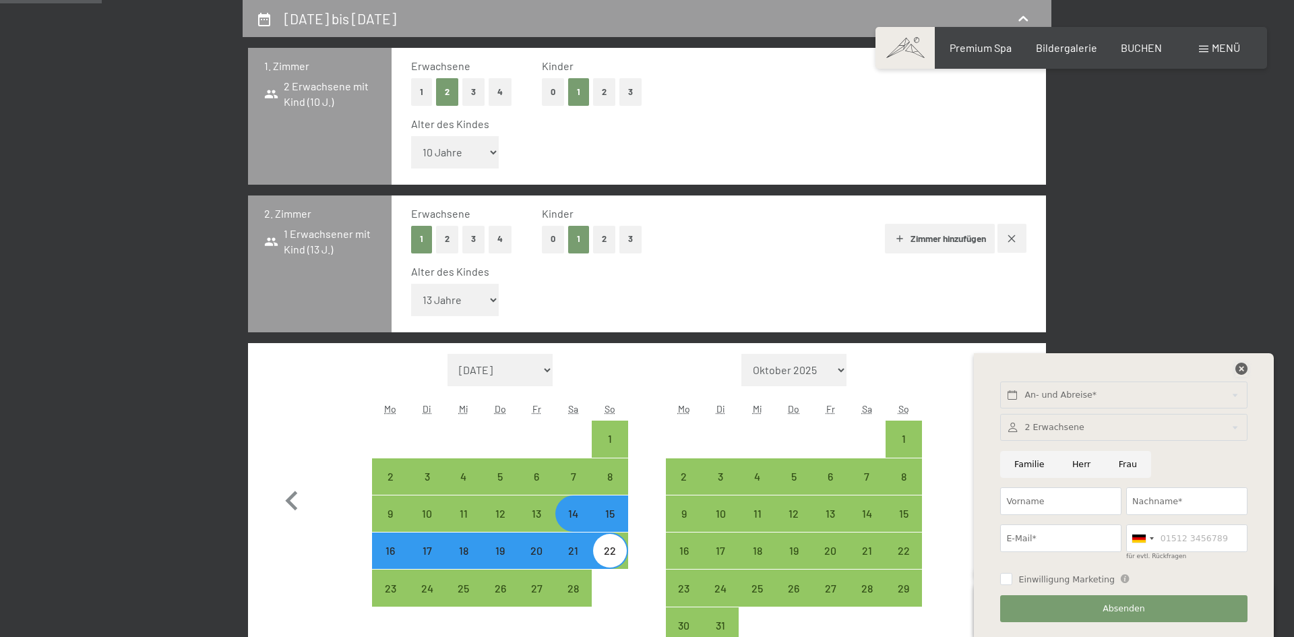
click at [1237, 367] on icon at bounding box center [1241, 369] width 12 height 12
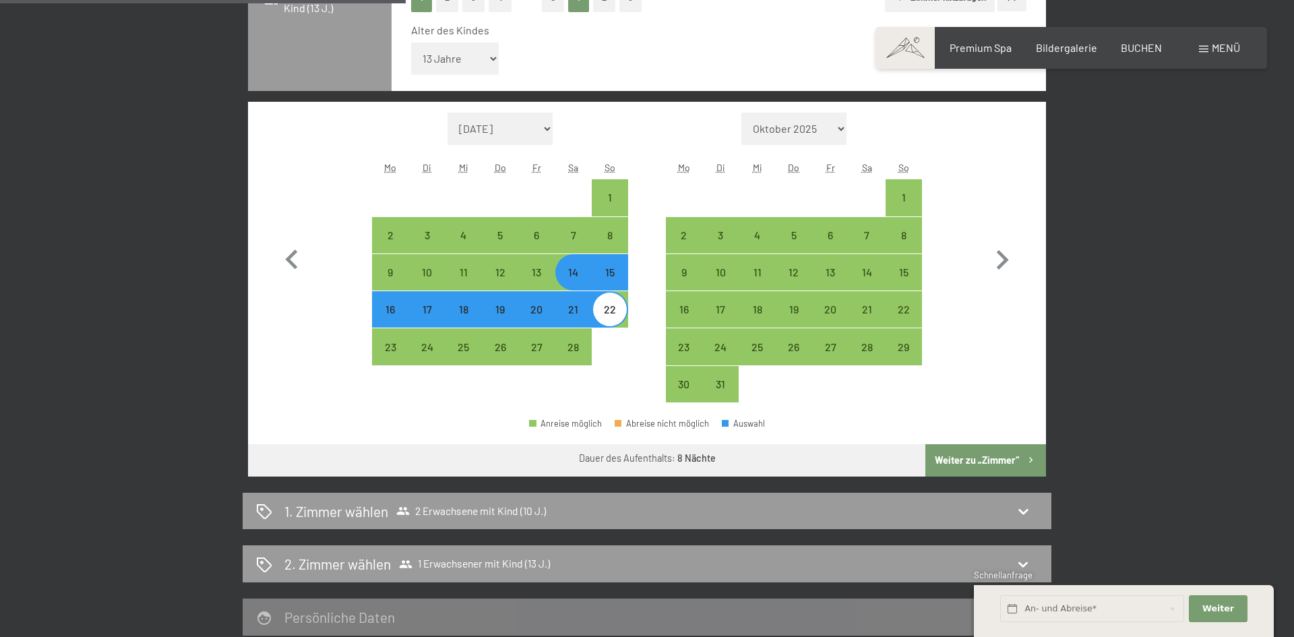
scroll to position [591, 0]
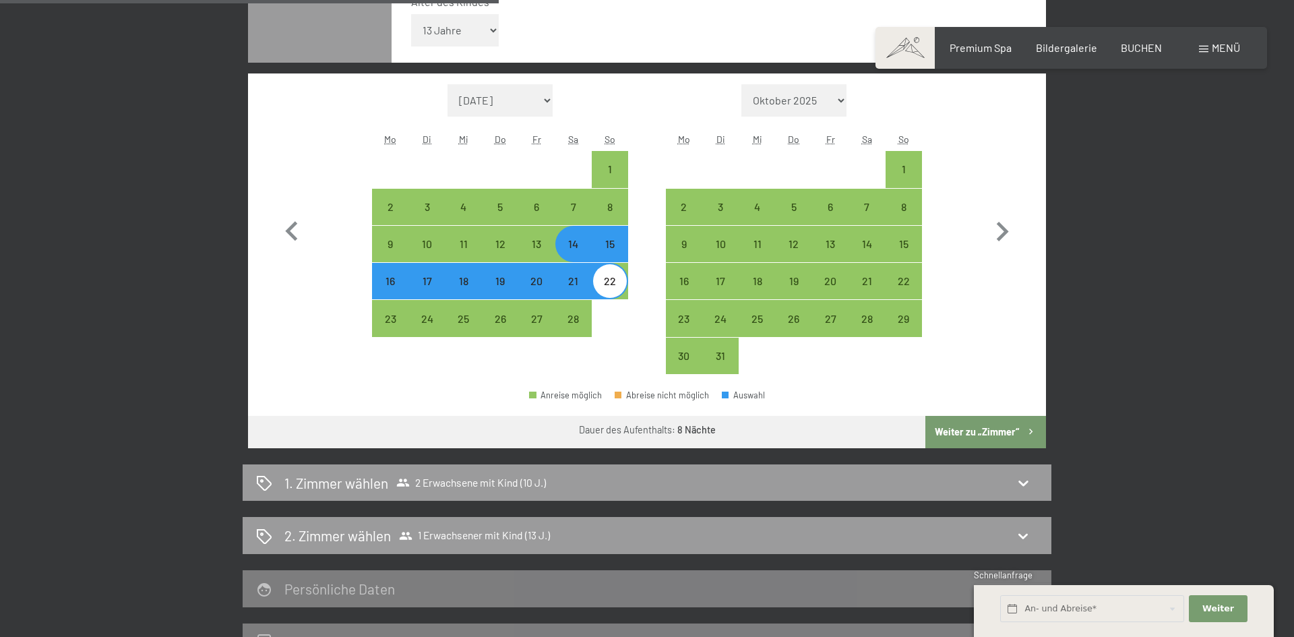
click at [1022, 429] on button "Weiter zu „Zimmer“" at bounding box center [985, 432] width 121 height 32
select select "[DATE]"
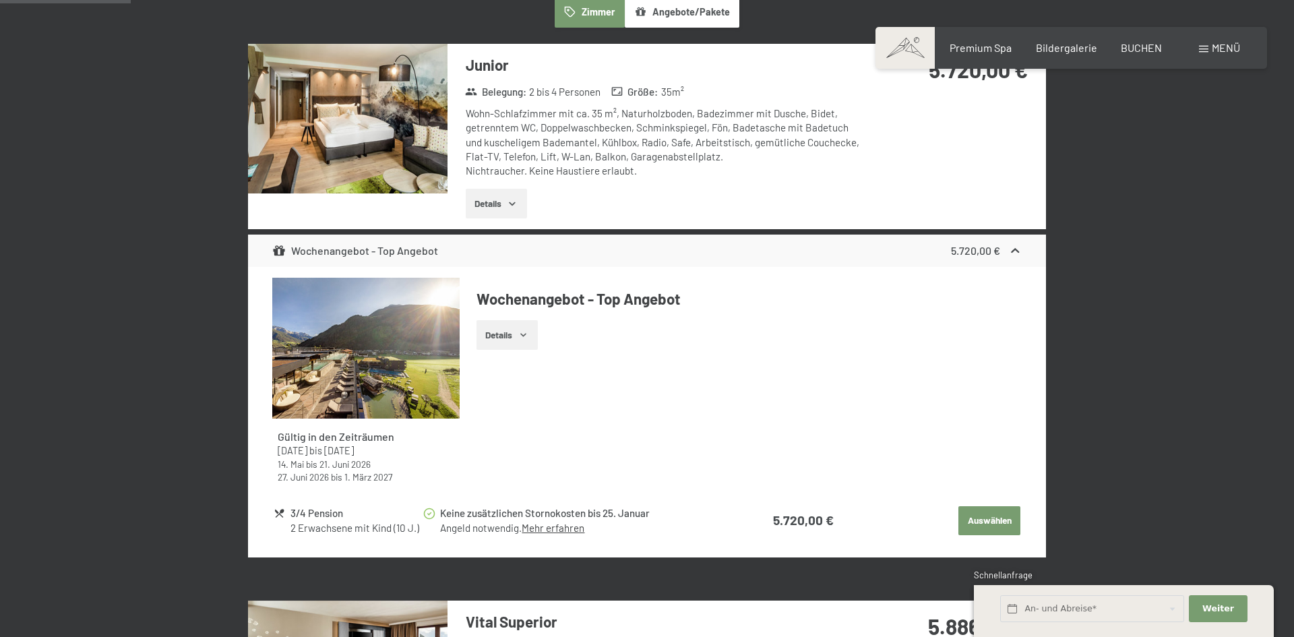
scroll to position [456, 0]
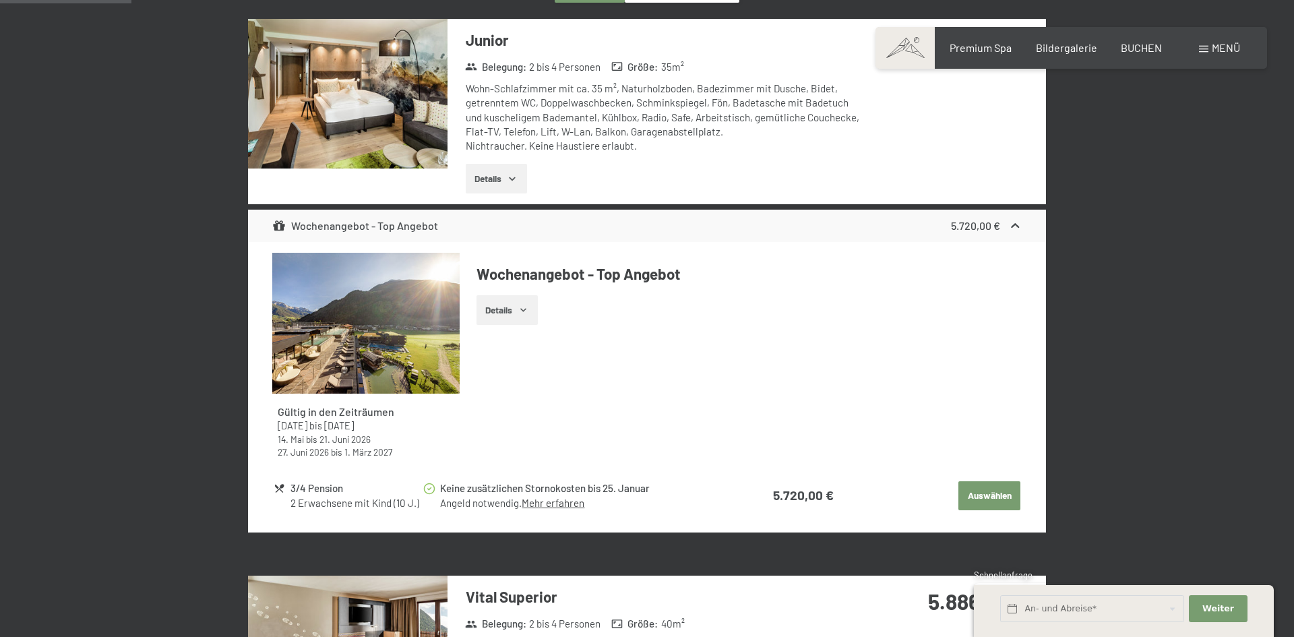
click at [496, 313] on button "Details" at bounding box center [506, 310] width 61 height 30
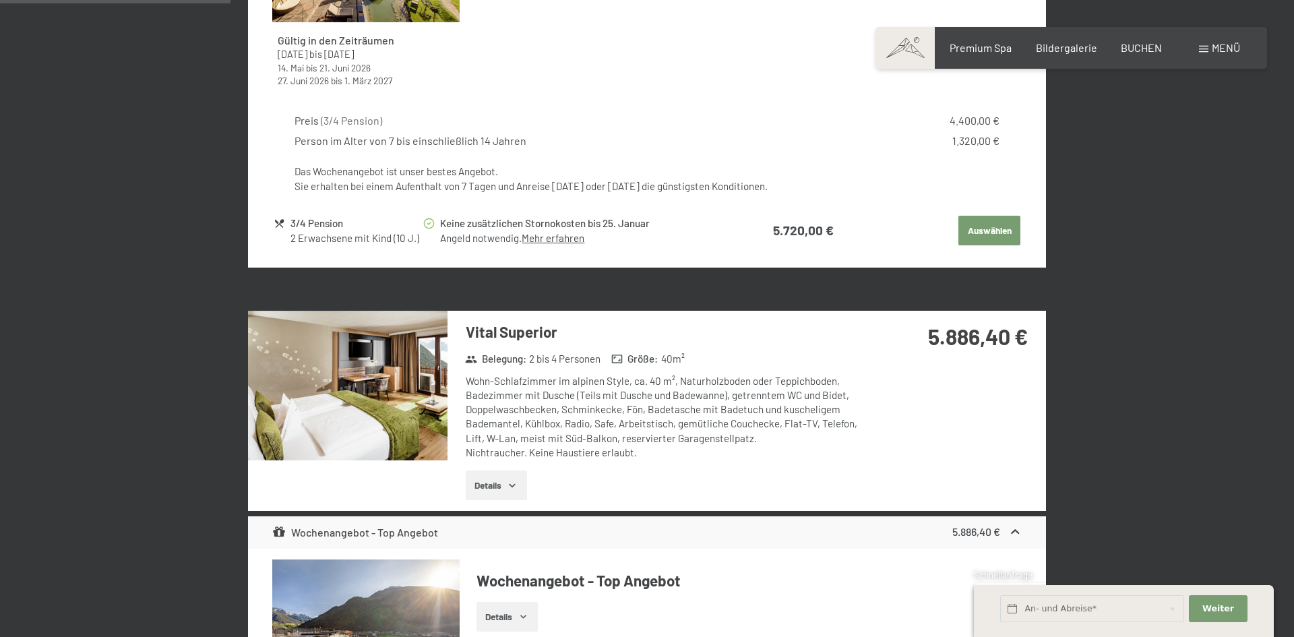
scroll to position [807, 0]
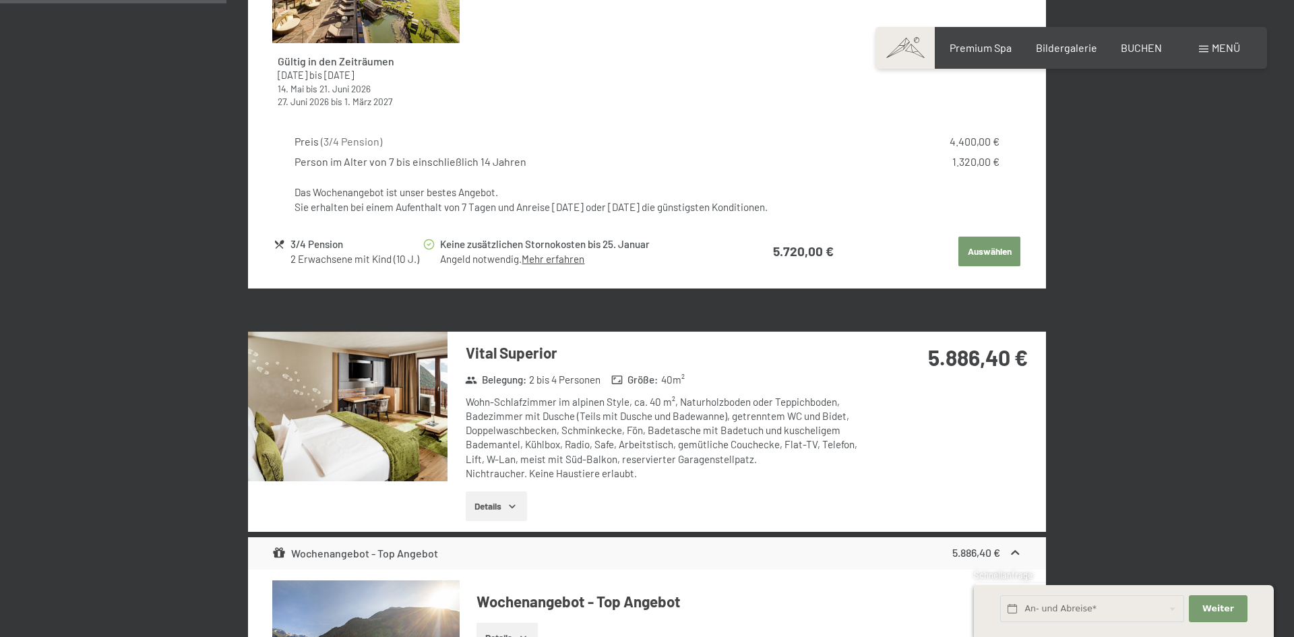
click at [990, 255] on button "Auswählen" at bounding box center [989, 252] width 62 height 30
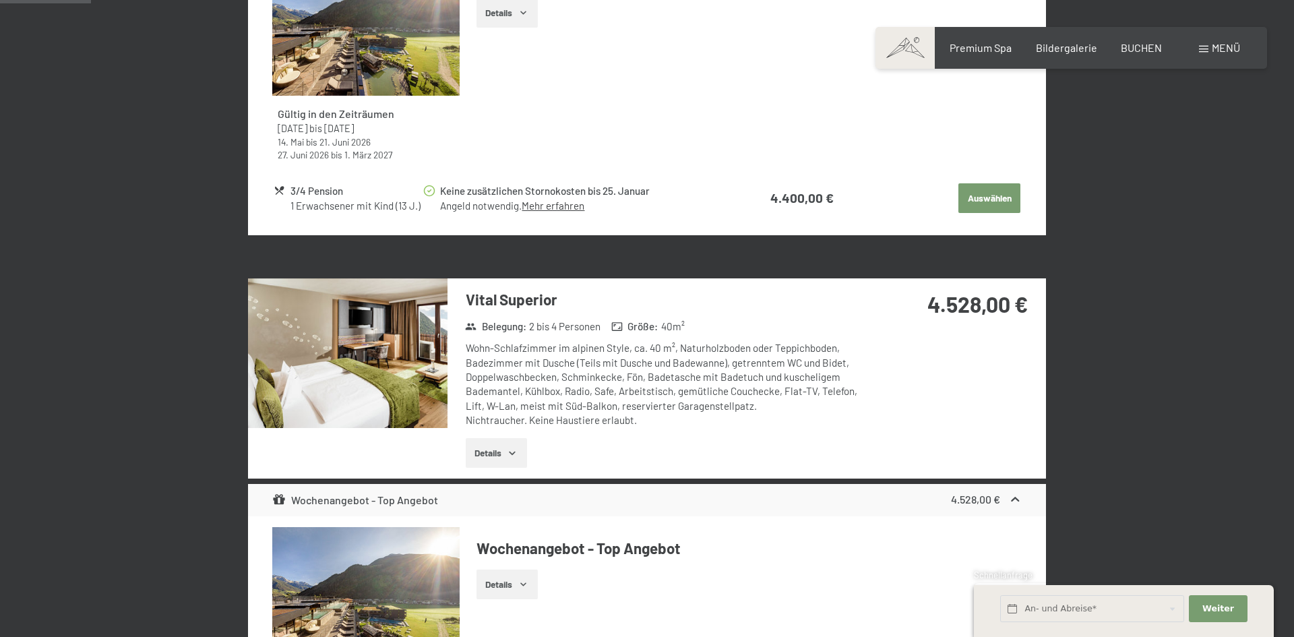
scroll to position [321, 0]
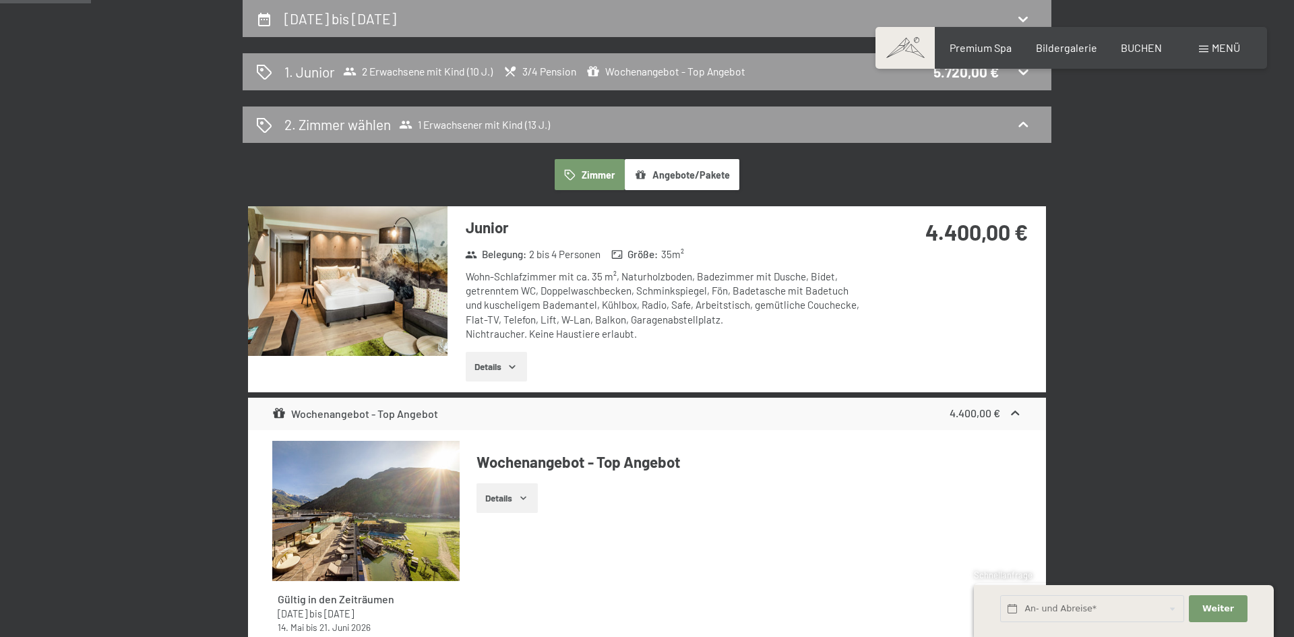
click at [503, 368] on button "Details" at bounding box center [496, 367] width 61 height 30
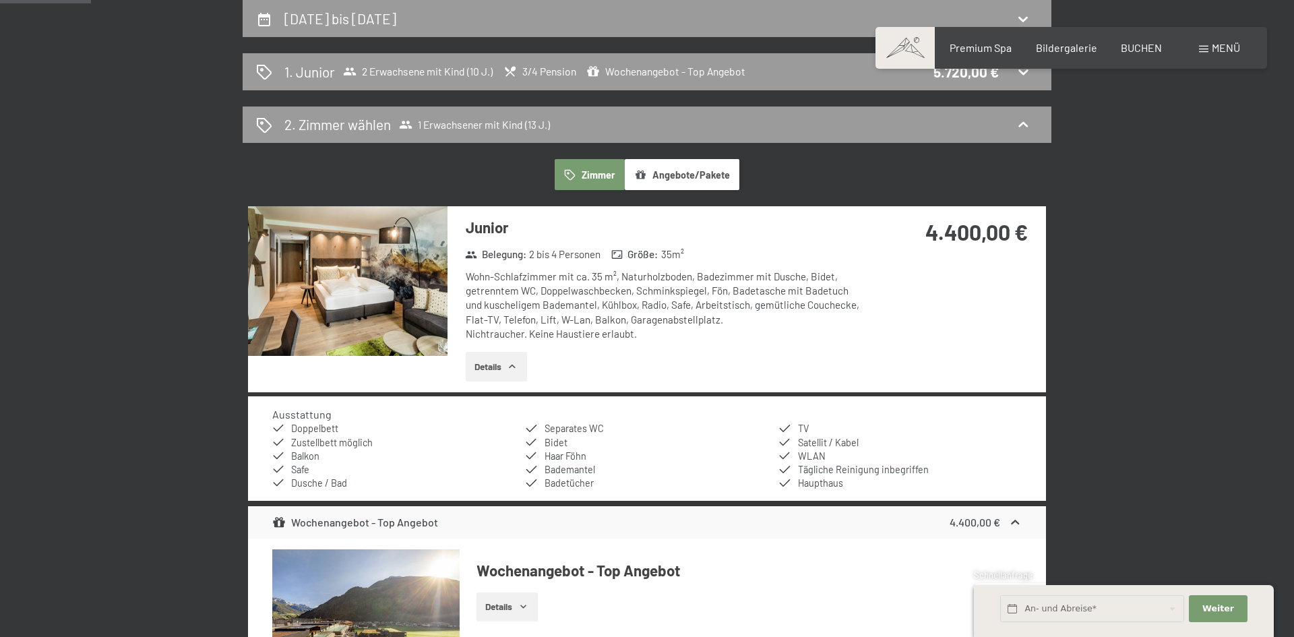
click at [597, 369] on div "Details" at bounding box center [666, 367] width 401 height 30
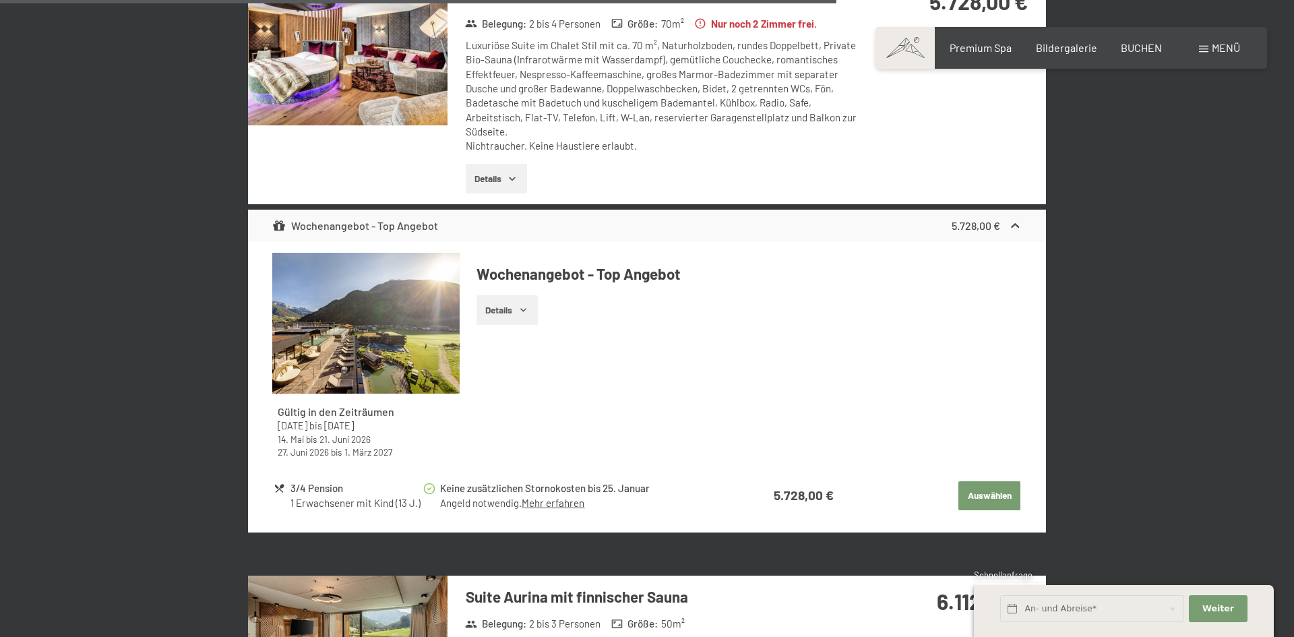
scroll to position [2963, 0]
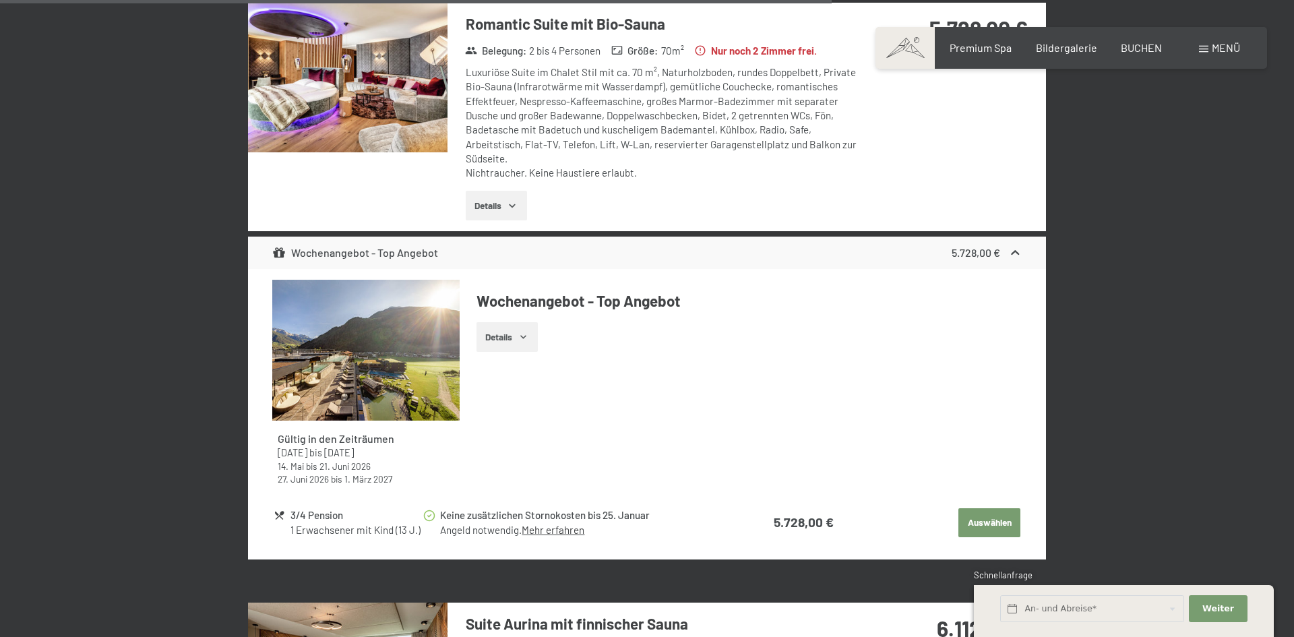
click at [981, 522] on button "Auswählen" at bounding box center [989, 523] width 62 height 30
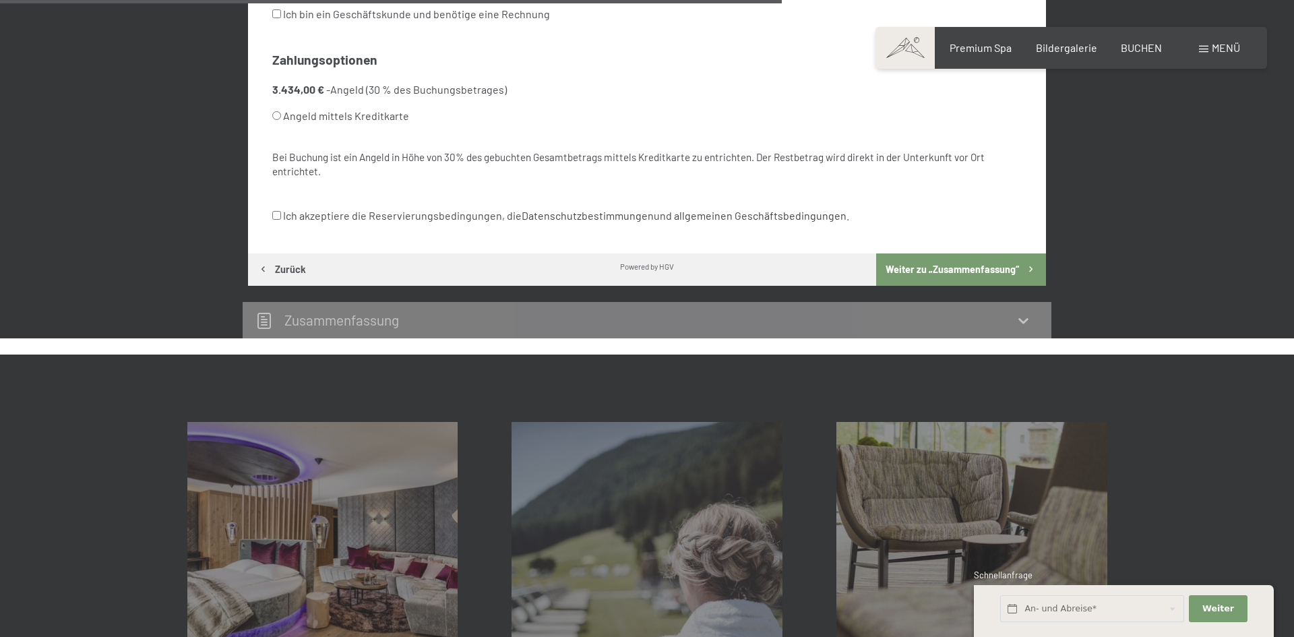
scroll to position [941, 0]
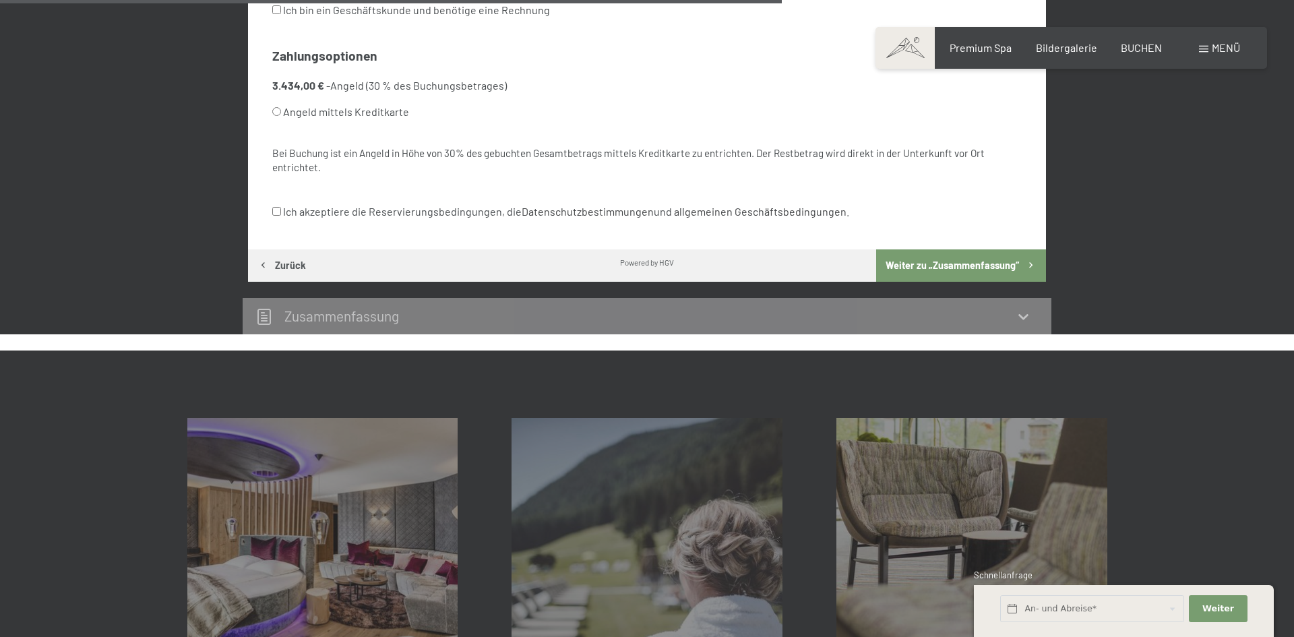
click at [941, 268] on button "Weiter zu „Zusammen­fassung“" at bounding box center [961, 265] width 170 height 32
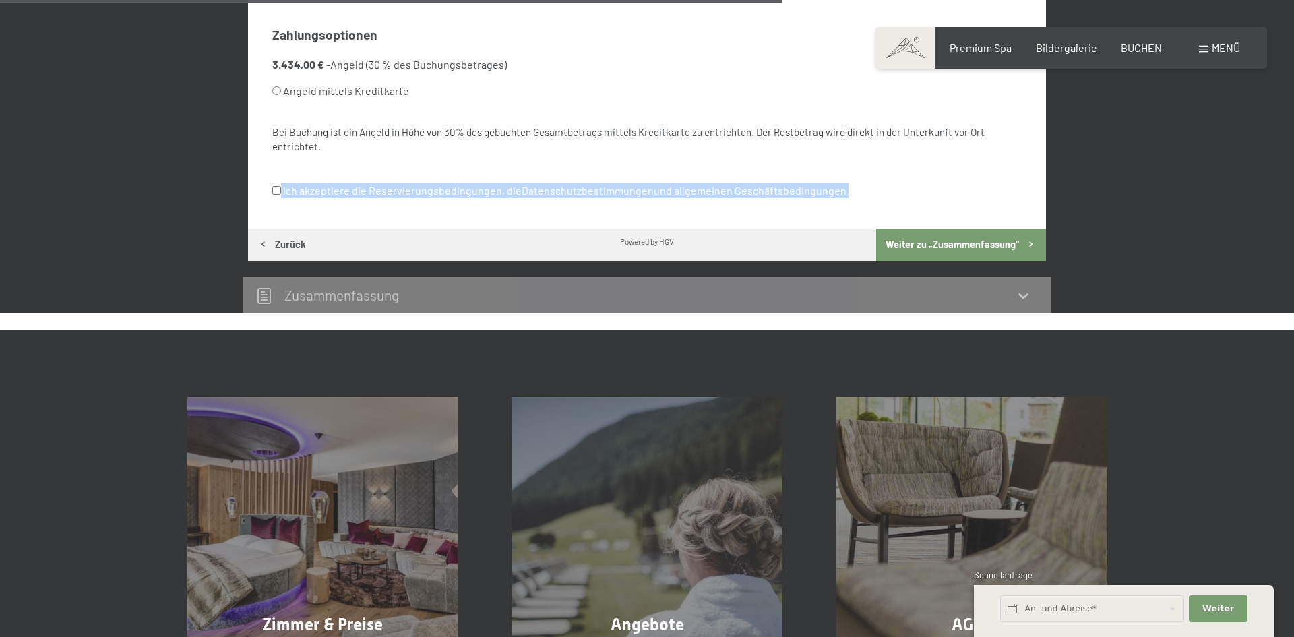
click at [941, 203] on div "Ich akzeptiere die Reservierungsbedingungen, die Datenschutzbestimmungen und al…" at bounding box center [647, 191] width 750 height 26
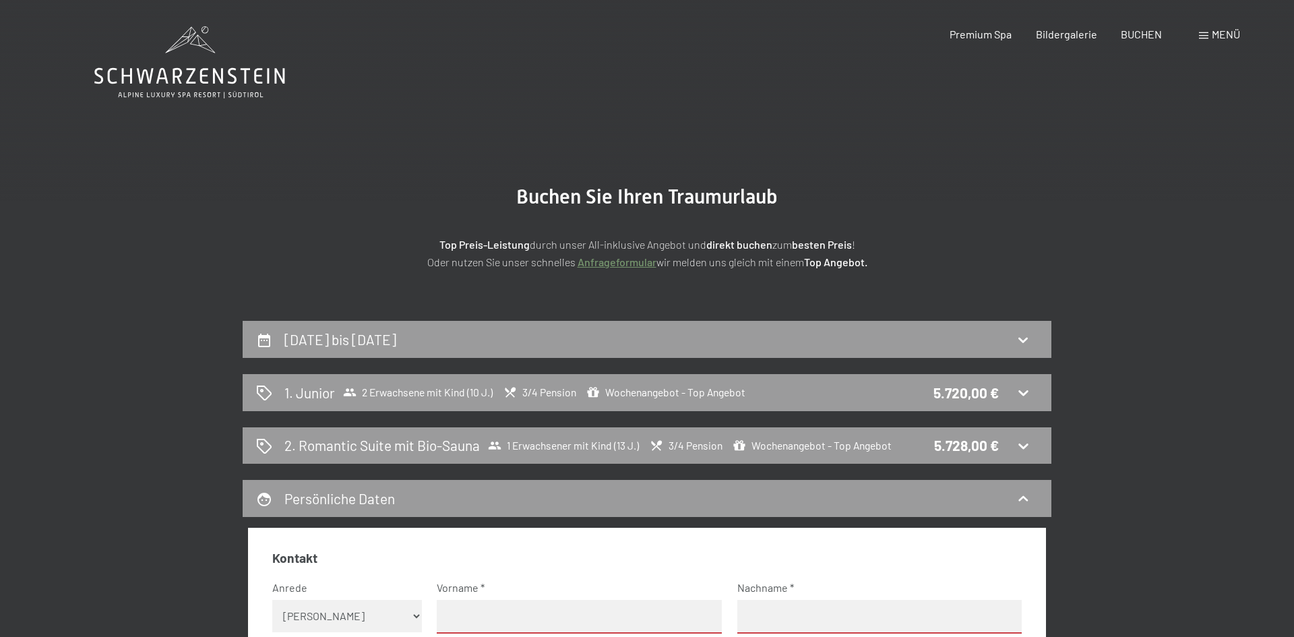
scroll to position [0, 0]
click at [25, 3] on header "Buchen Anfragen Premium Spa Bildergalerie BUCHEN Menü DE IT EN Gutschein Bilder…" at bounding box center [647, 13] width 1294 height 27
